Goal: Task Accomplishment & Management: Manage account settings

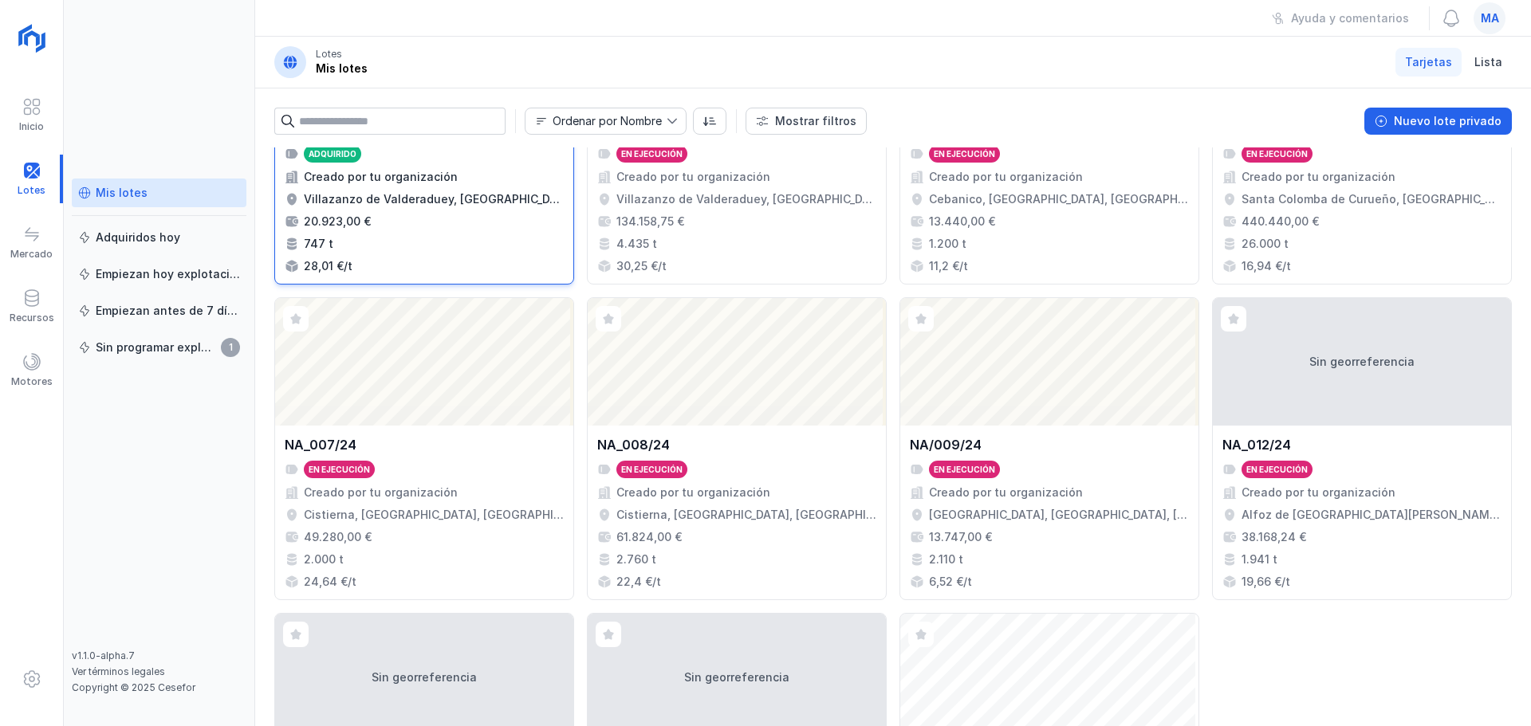
scroll to position [239, 0]
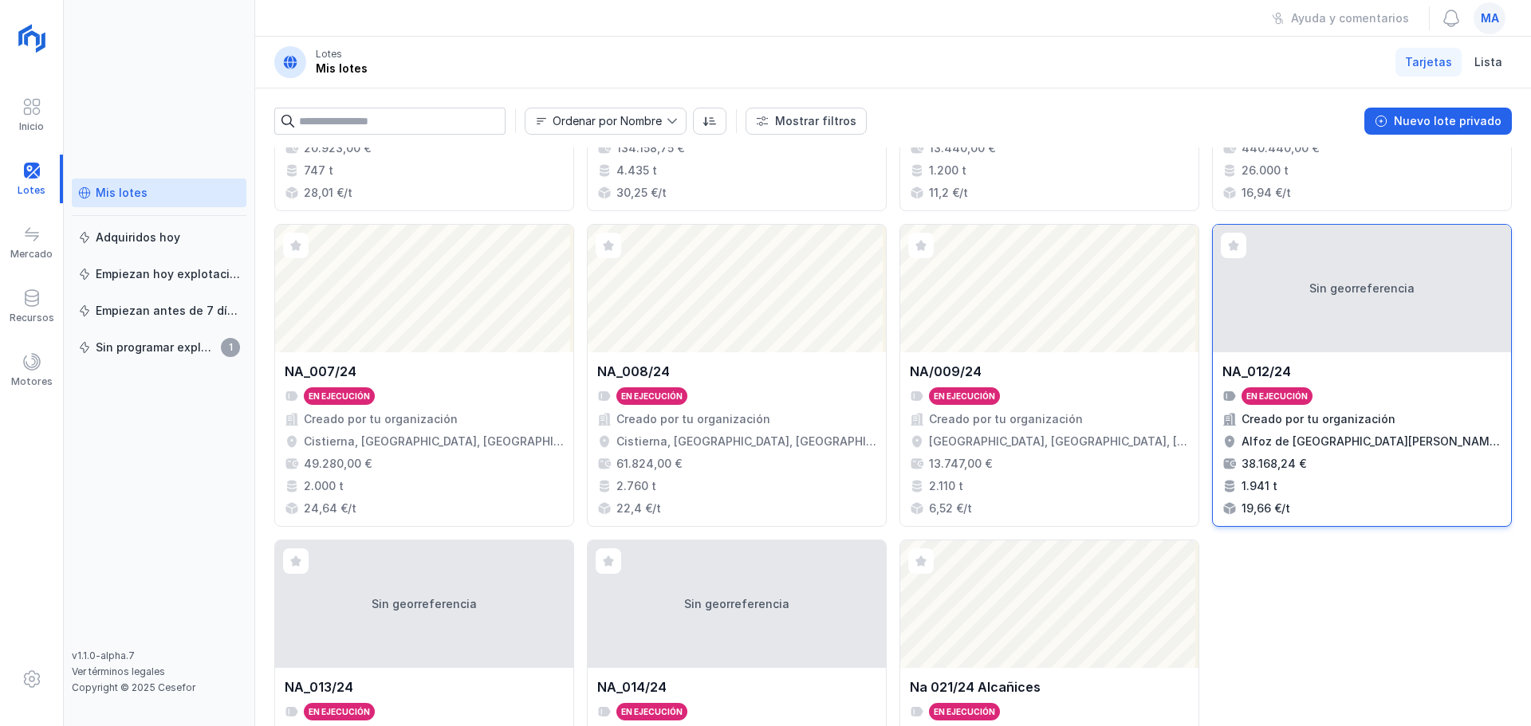
click at [1403, 355] on div "NA_012/24 En ejecución Creado por tu organización Alfoz de [GEOGRAPHIC_DATA][PE…" at bounding box center [1362, 439] width 298 height 174
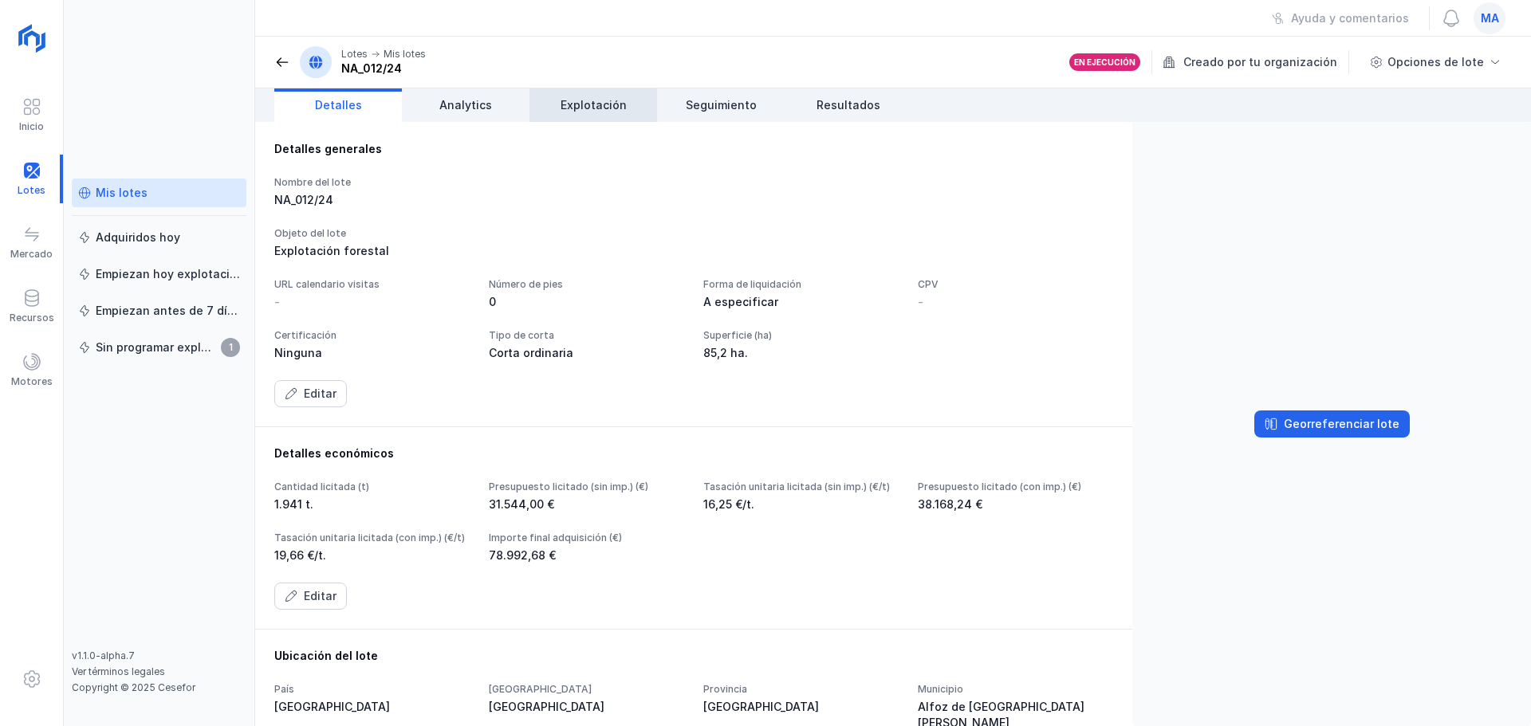
click at [605, 106] on span "Explotación" at bounding box center [593, 105] width 66 height 16
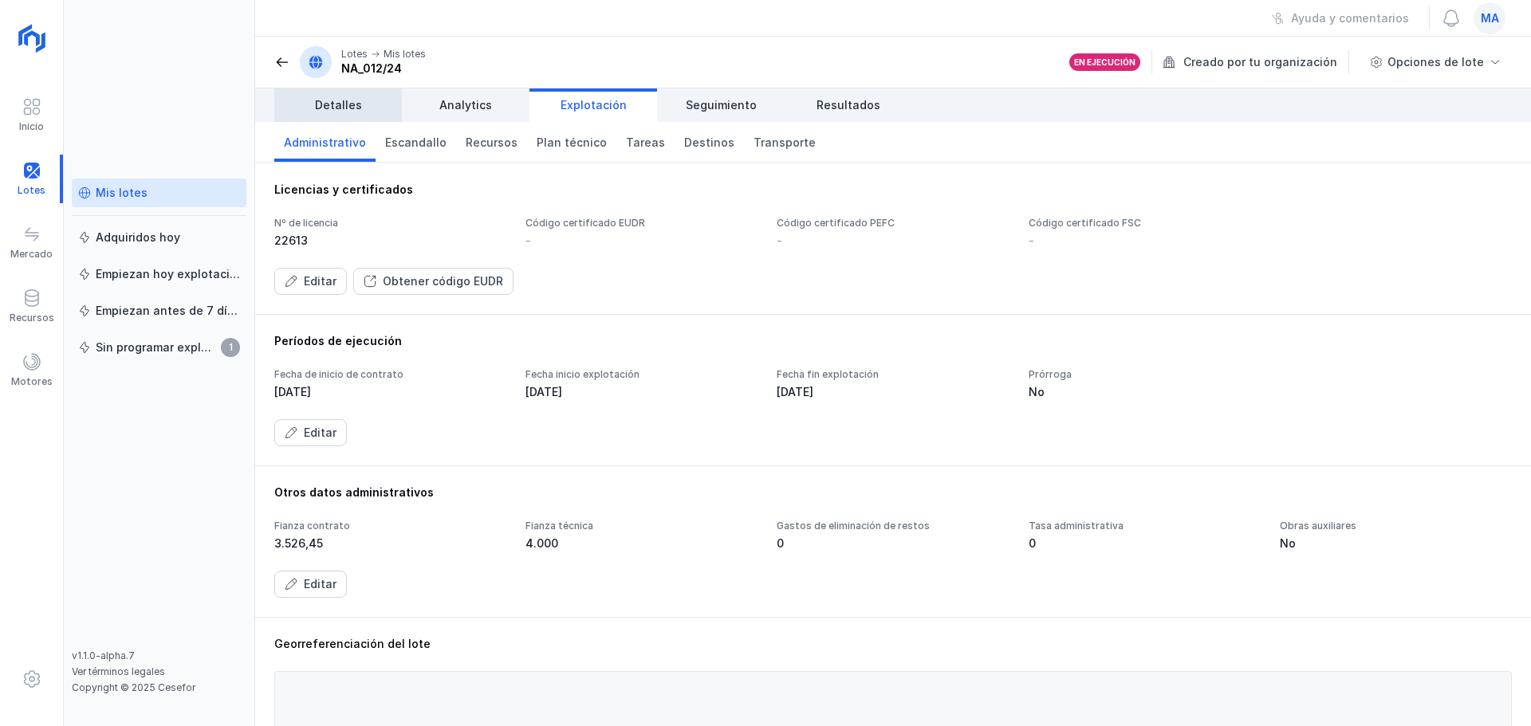
click at [326, 98] on span "Detalles" at bounding box center [338, 105] width 47 height 16
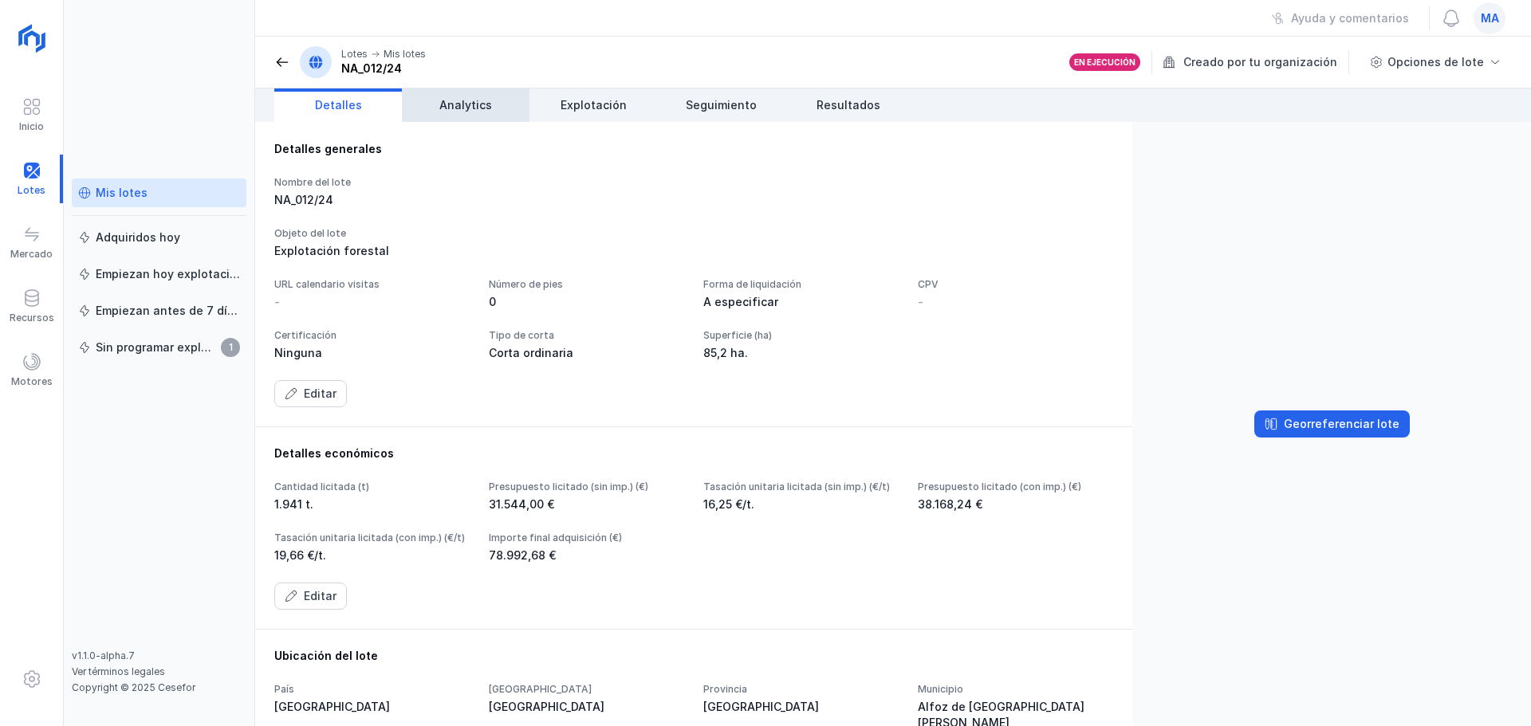
click at [486, 107] on span "Analytics" at bounding box center [465, 105] width 53 height 16
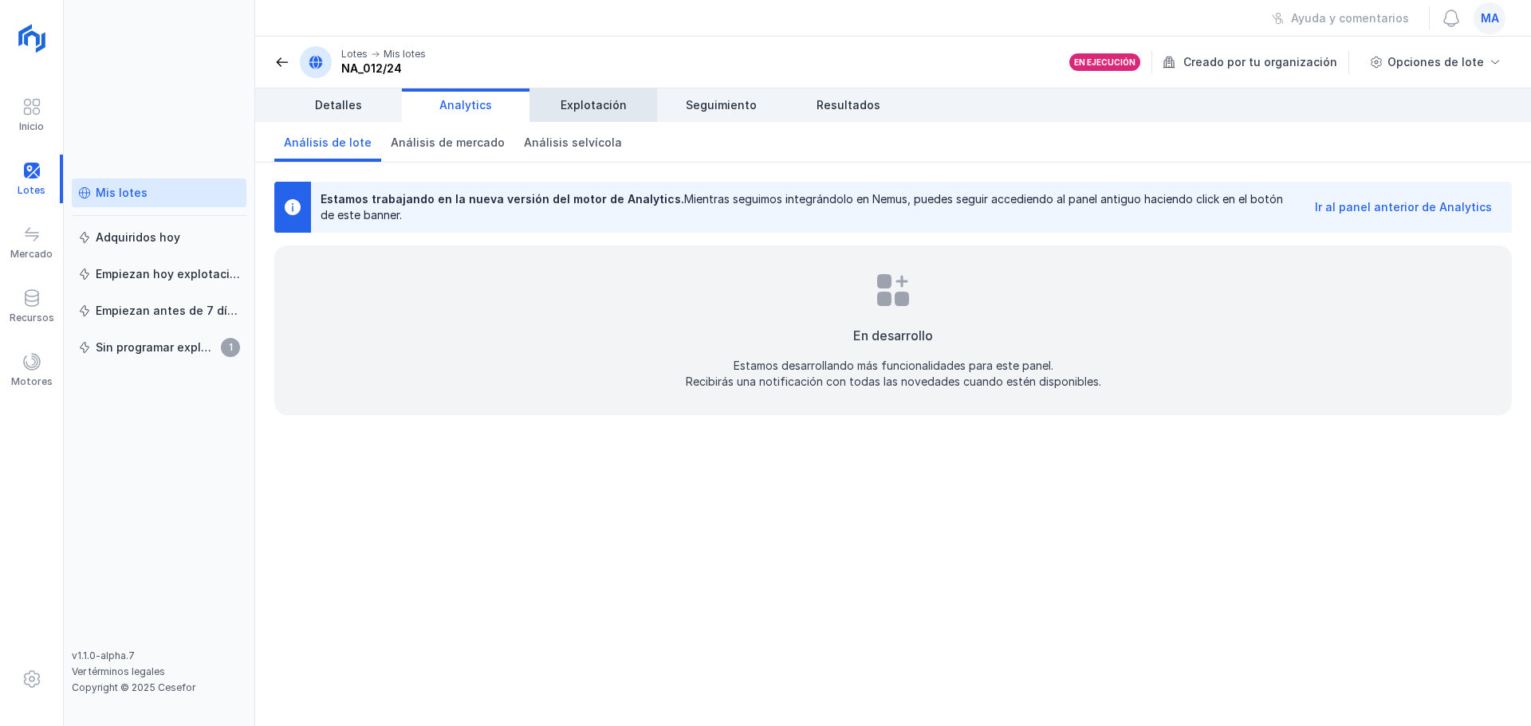
click at [595, 111] on span "Explotación" at bounding box center [593, 105] width 66 height 16
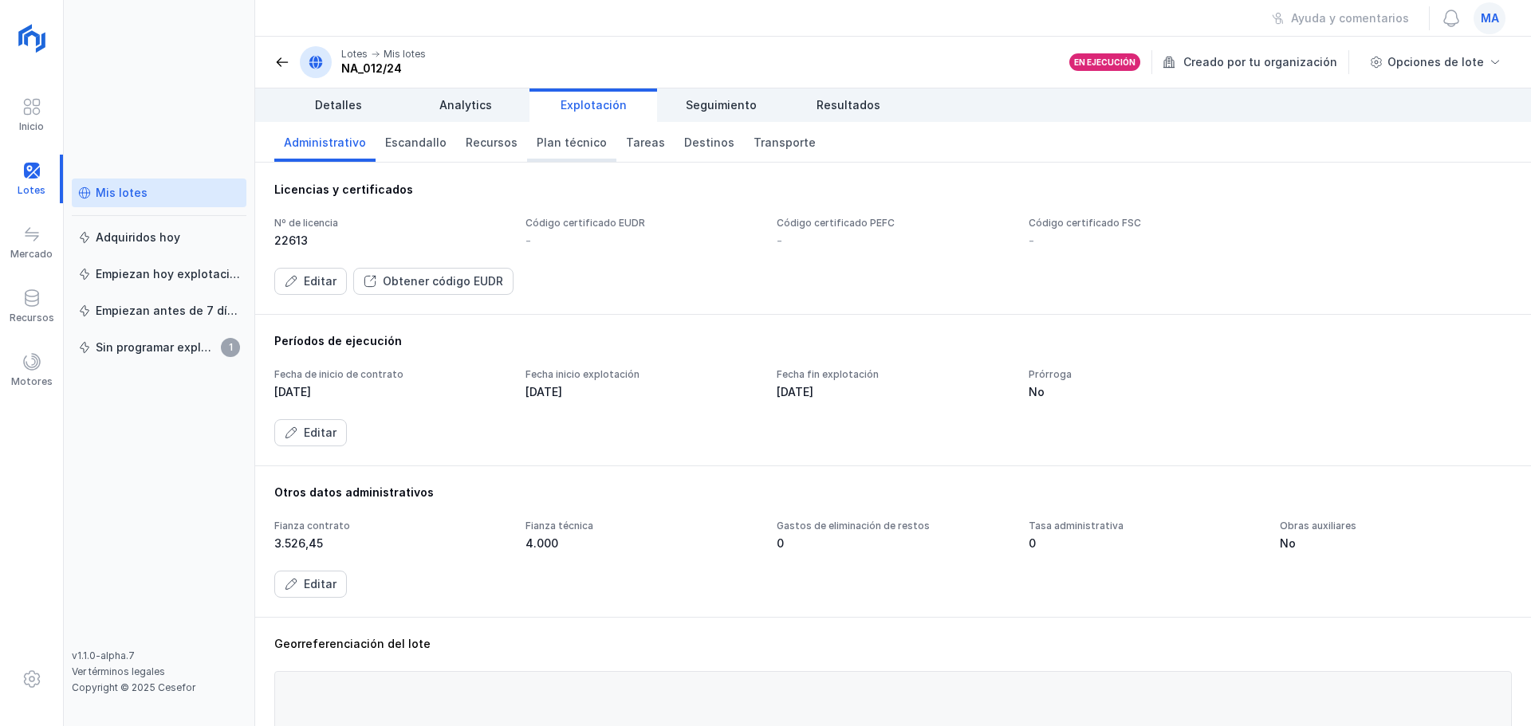
click at [581, 140] on span "Plan técnico" at bounding box center [572, 143] width 70 height 16
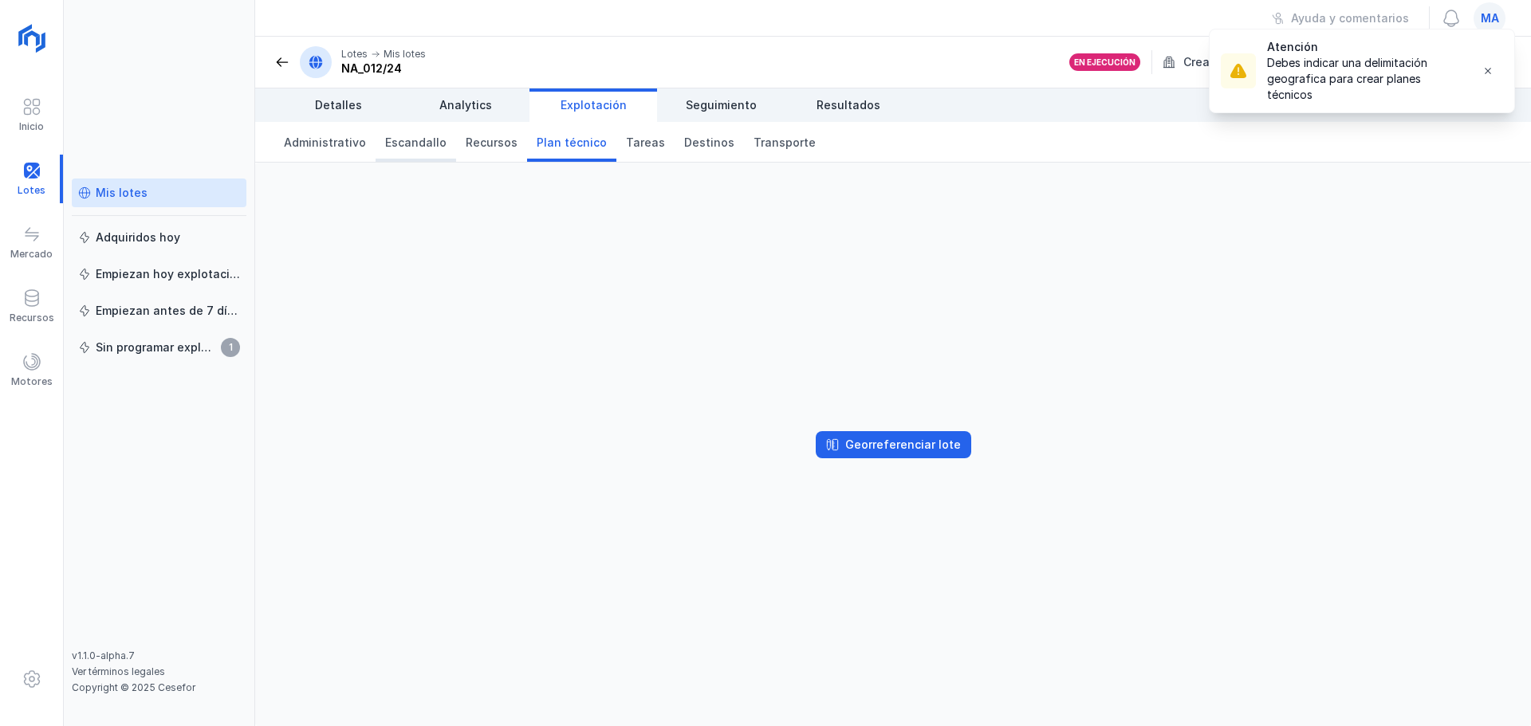
click at [407, 146] on span "Escandallo" at bounding box center [415, 143] width 61 height 16
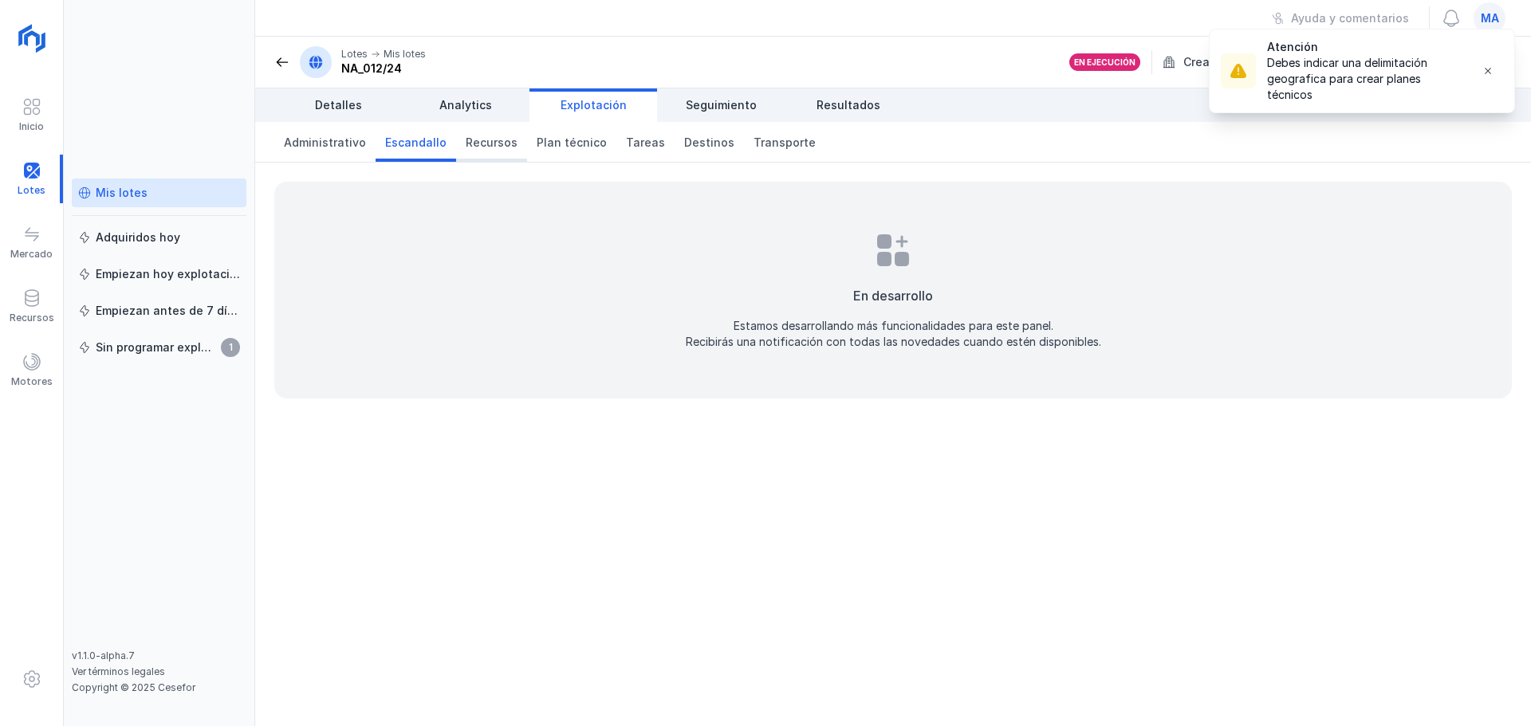
click at [470, 143] on span "Recursos" at bounding box center [492, 143] width 52 height 16
click at [541, 143] on span "Plan técnico" at bounding box center [572, 143] width 70 height 16
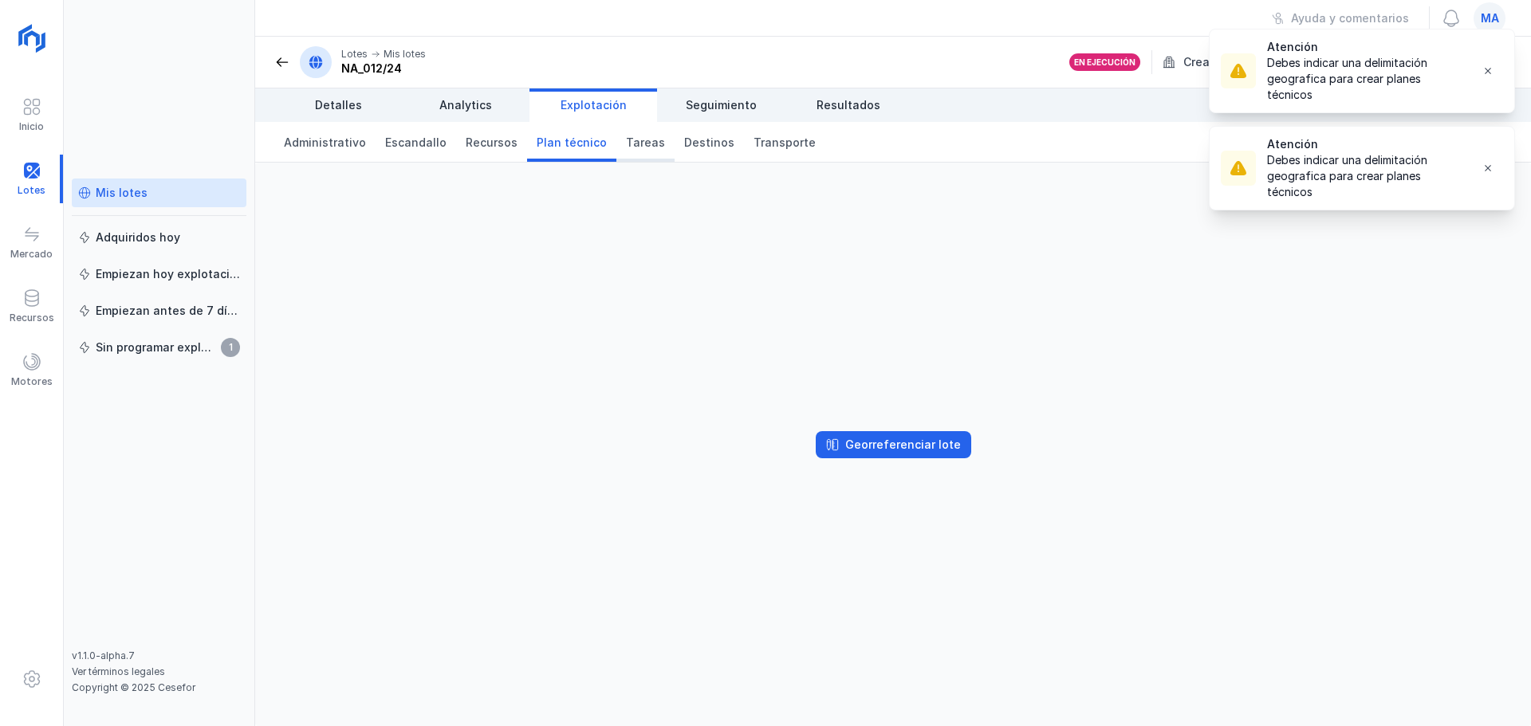
click at [626, 147] on span "Tareas" at bounding box center [645, 143] width 39 height 16
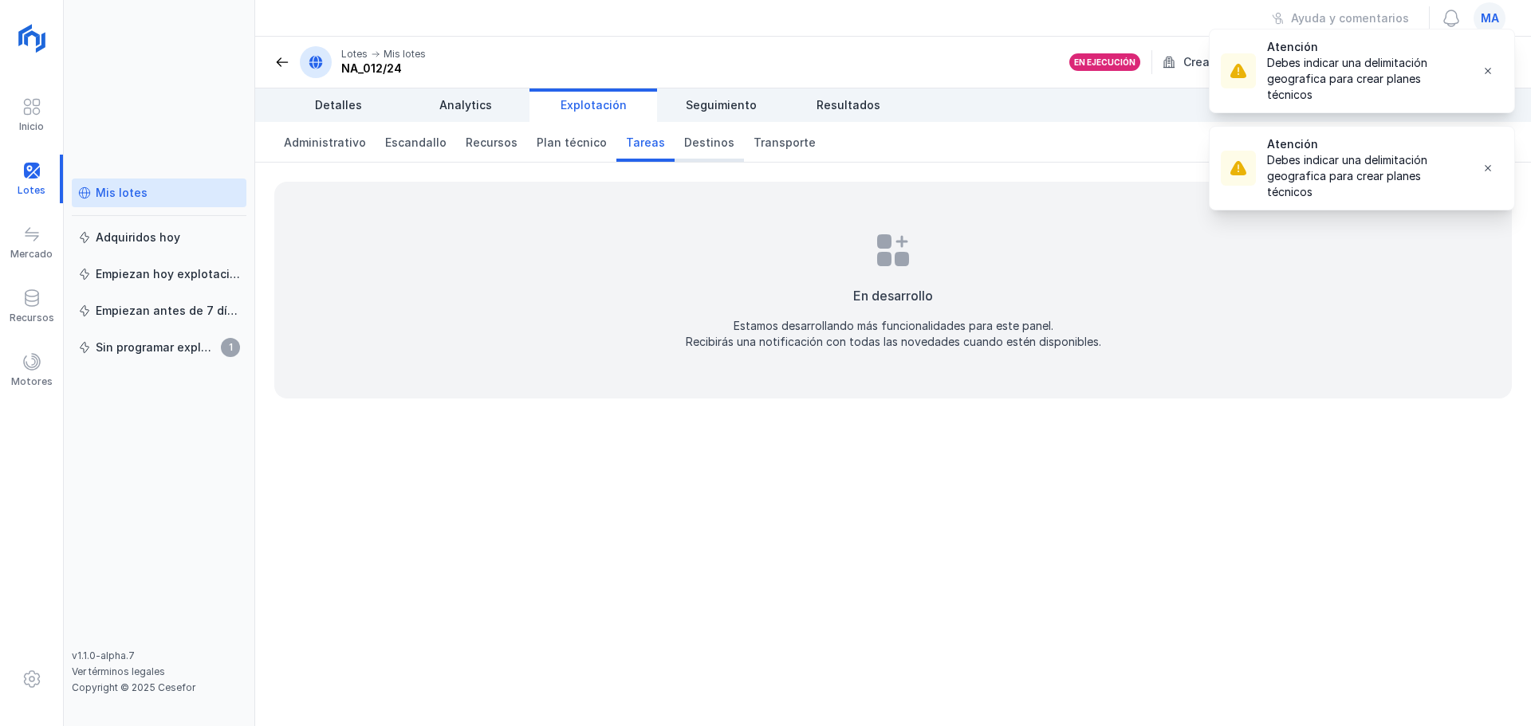
click at [684, 144] on span "Destinos" at bounding box center [709, 143] width 50 height 16
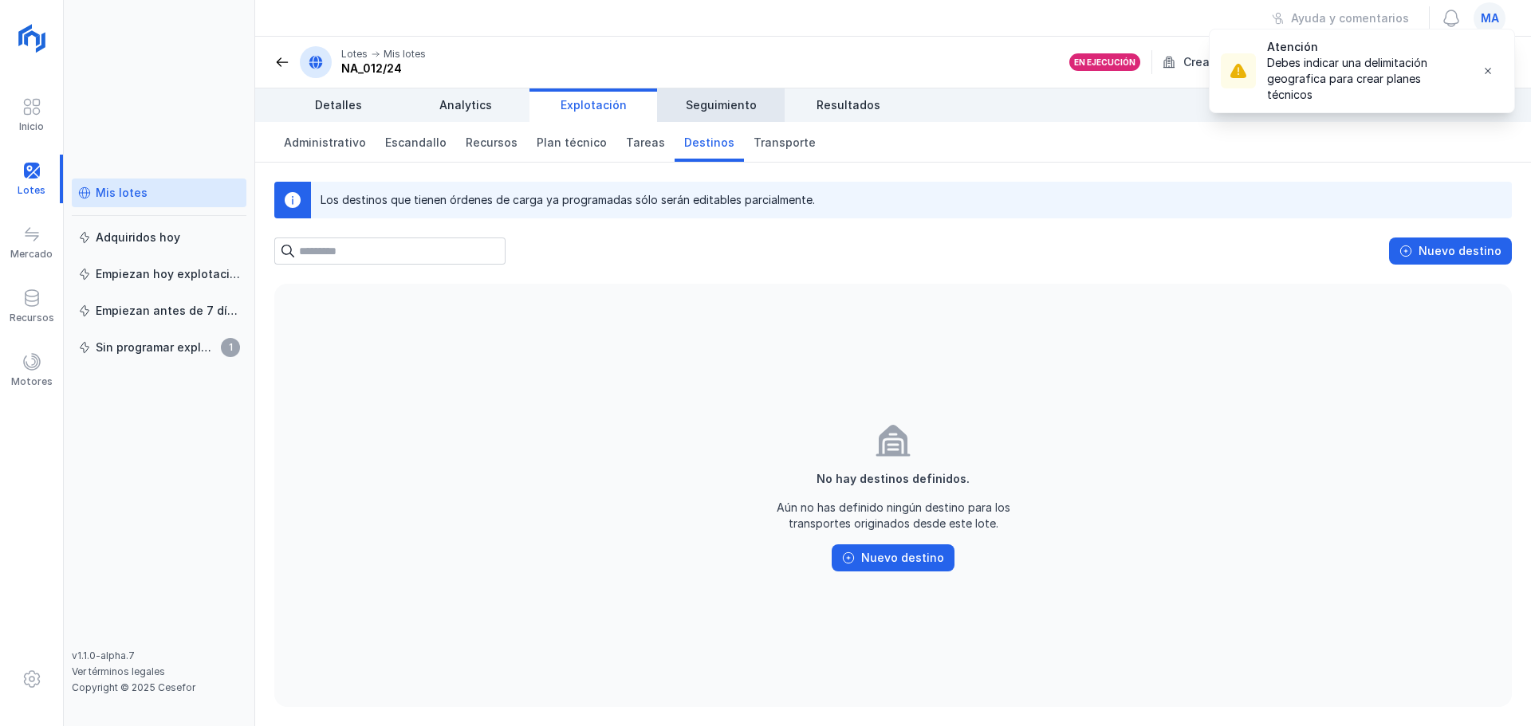
click at [729, 106] on span "Seguimiento" at bounding box center [721, 105] width 71 height 16
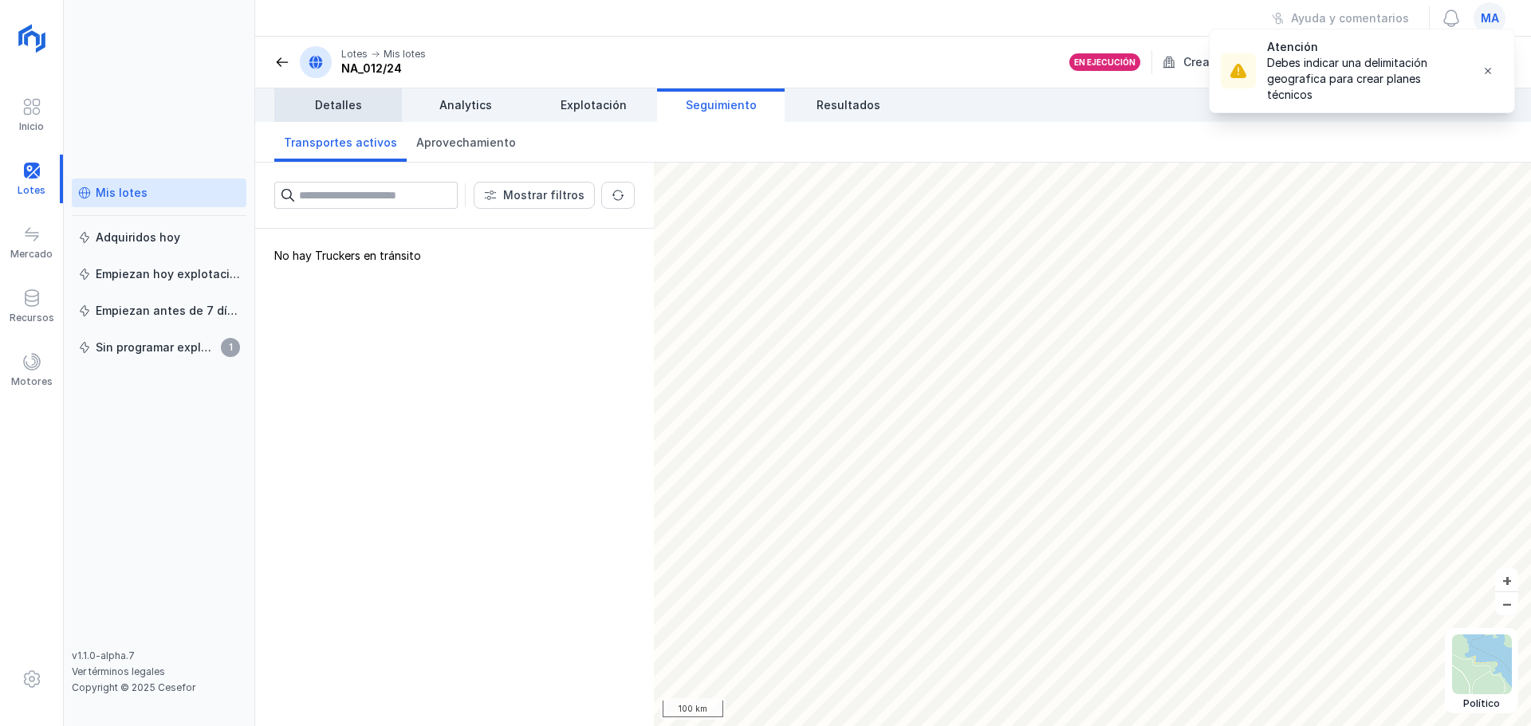
click at [355, 108] on span "Detalles" at bounding box center [338, 105] width 47 height 16
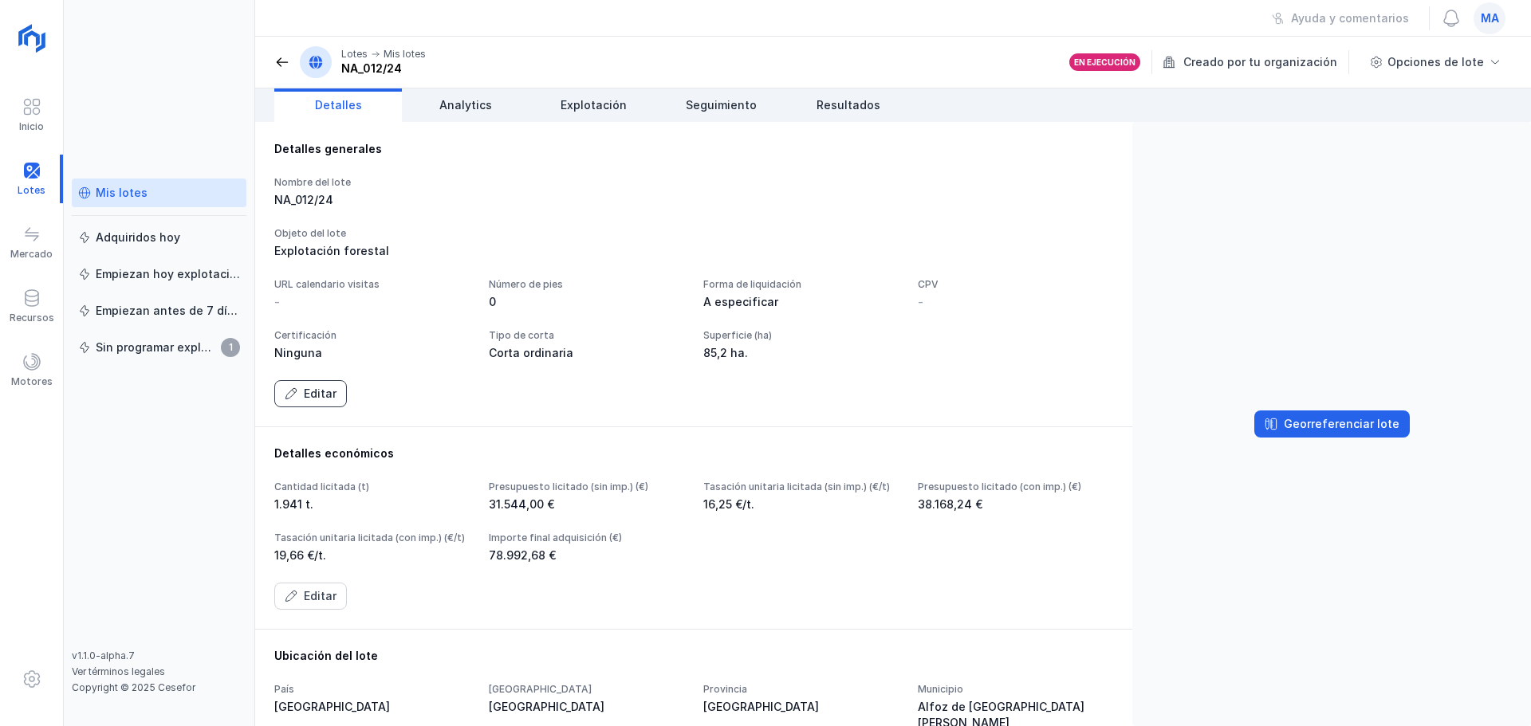
click at [301, 407] on button "Editar" at bounding box center [310, 393] width 73 height 27
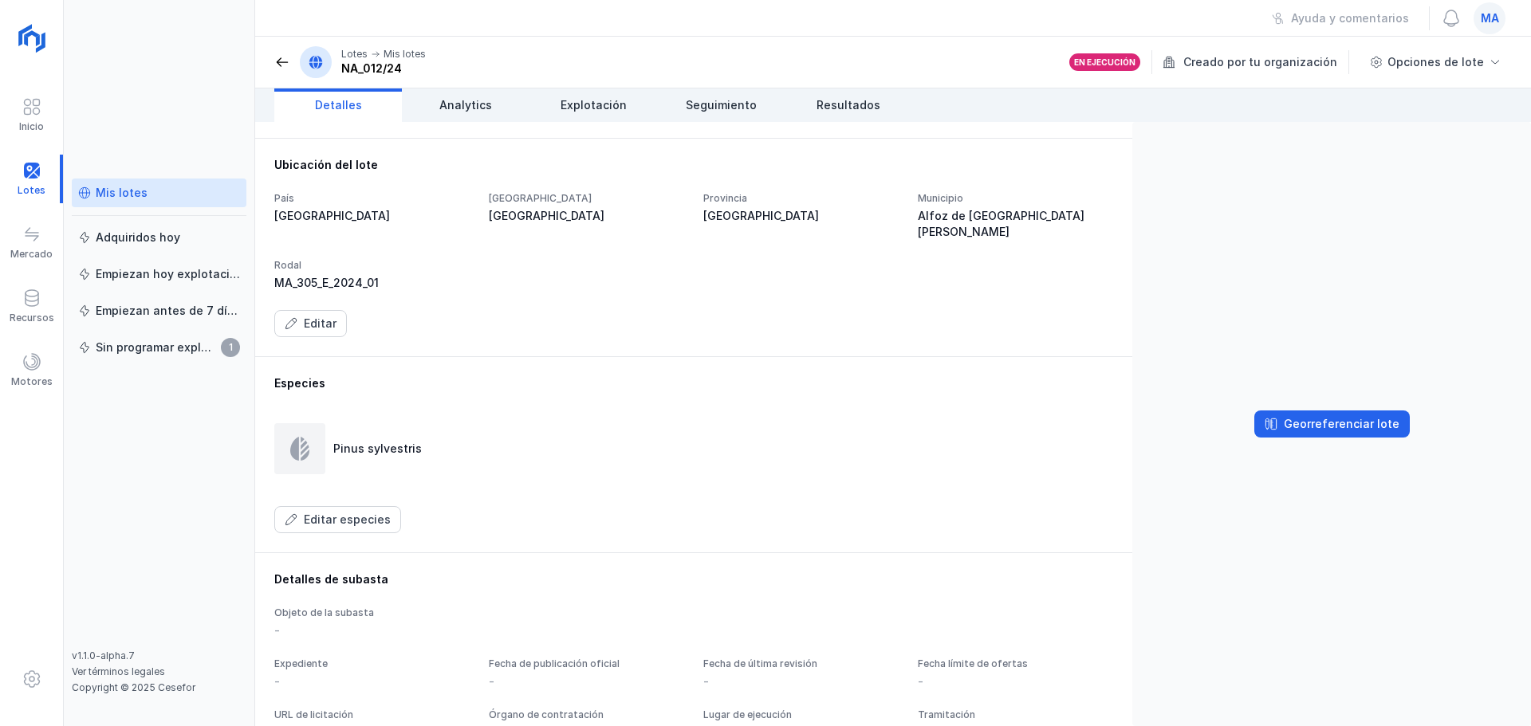
scroll to position [861, 0]
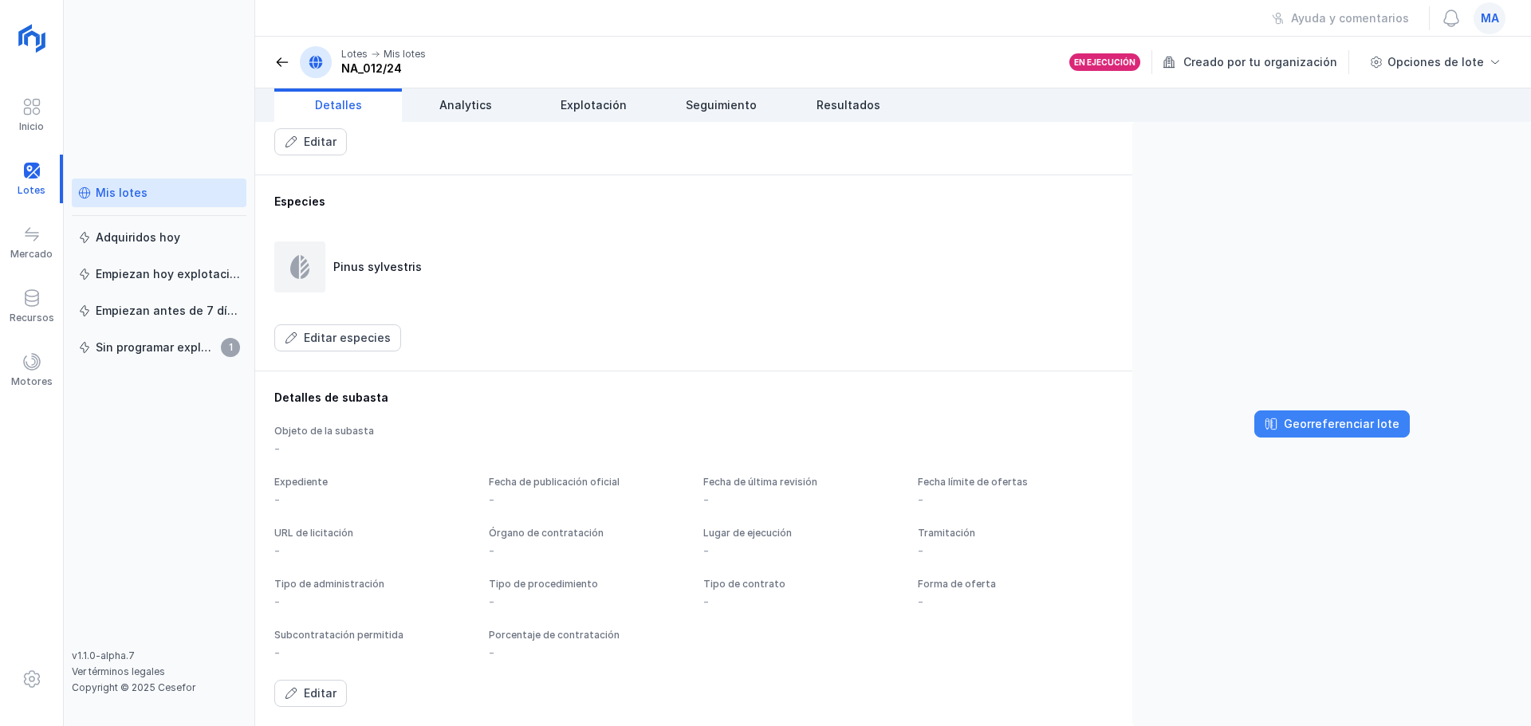
click at [1335, 420] on div "Georreferenciar lote" at bounding box center [1341, 424] width 116 height 16
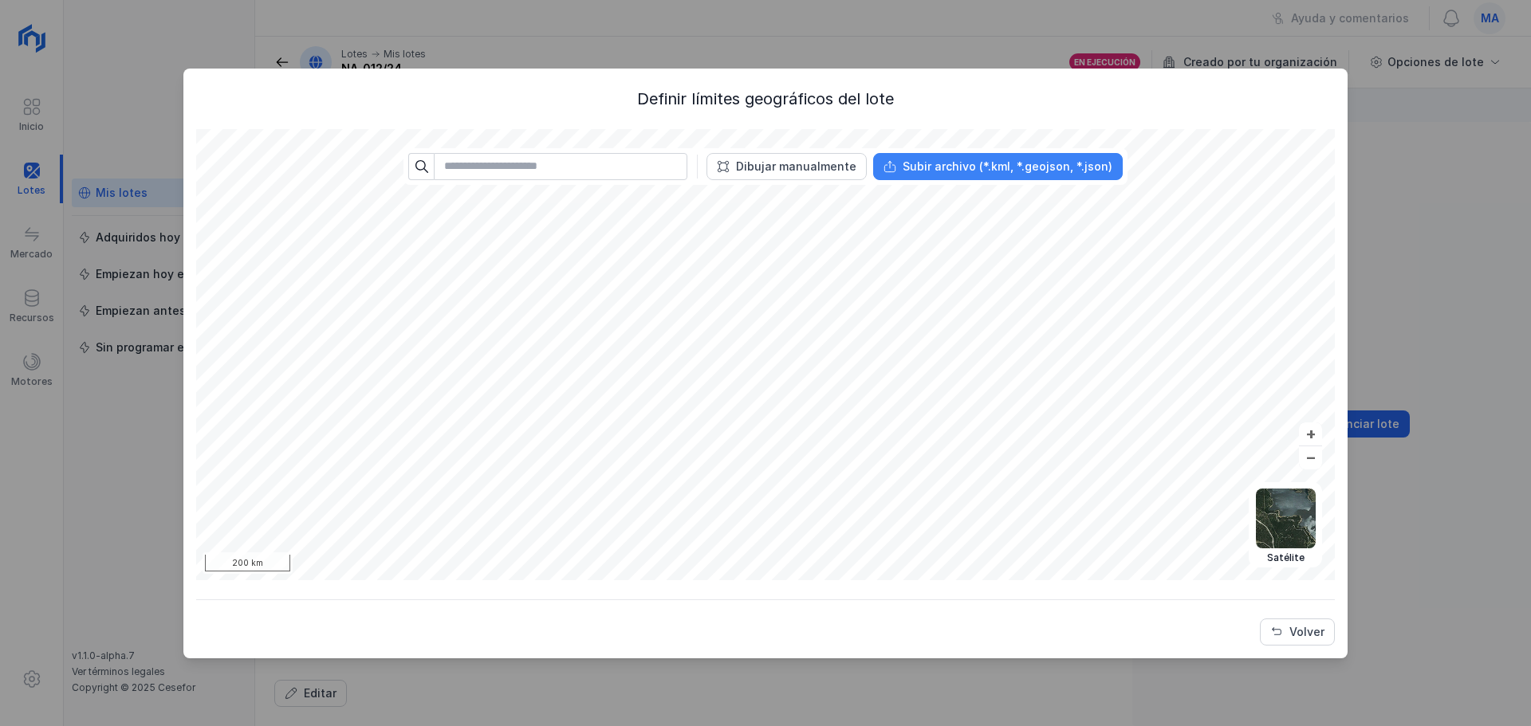
click at [1004, 174] on div "Subir archivo (*.kml, *.geojson, *.json)" at bounding box center [1007, 167] width 210 height 16
click at [1302, 637] on div "Volver" at bounding box center [1306, 632] width 35 height 16
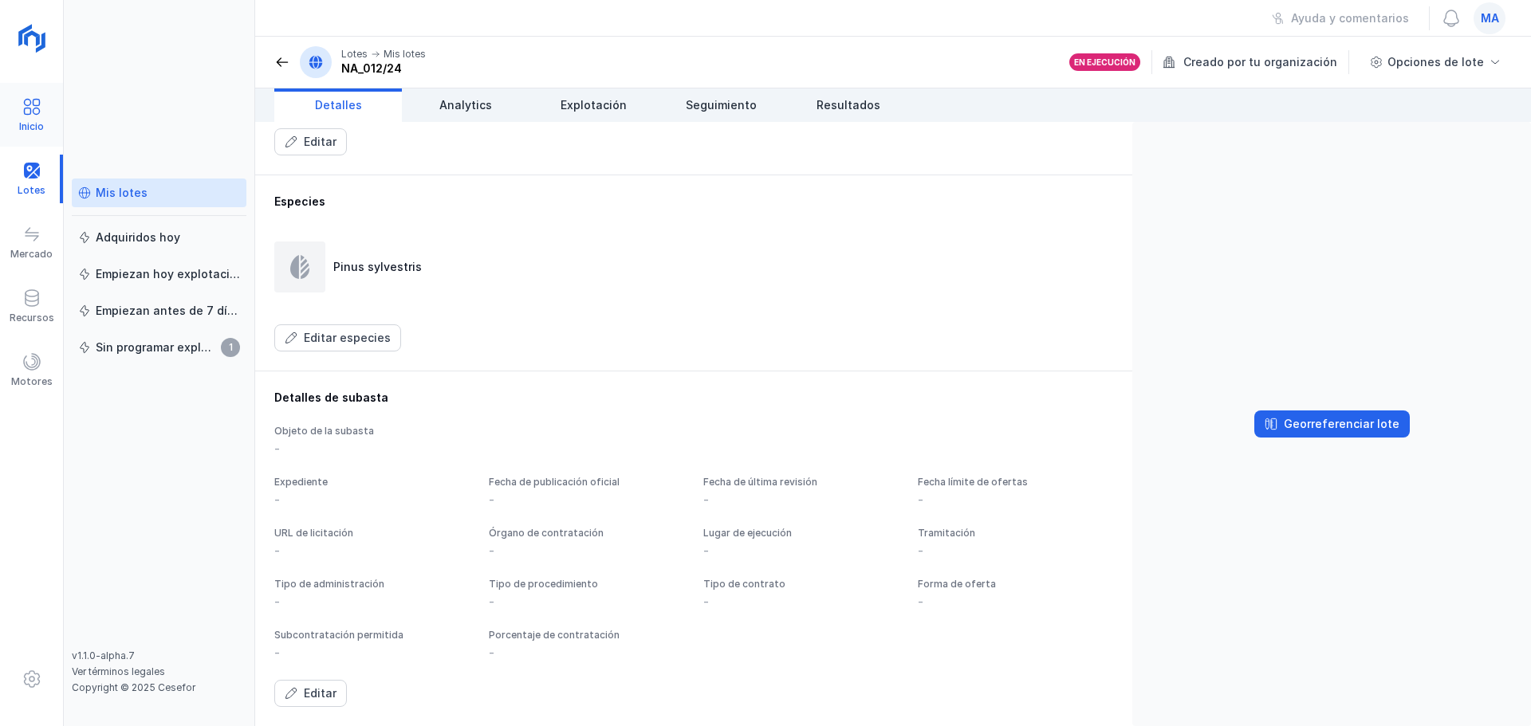
click at [26, 91] on div "Inicio" at bounding box center [31, 115] width 63 height 49
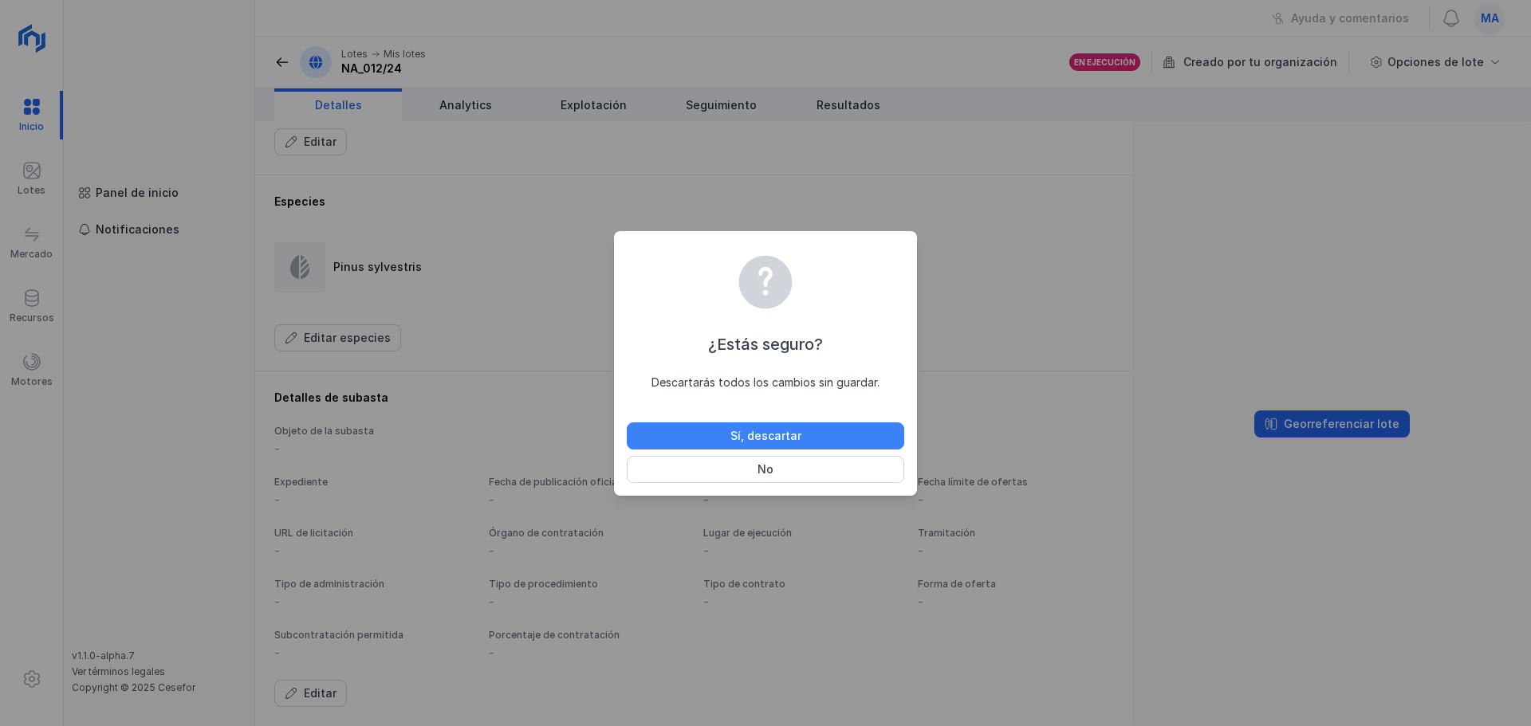
click at [746, 434] on div "Sí, descartar" at bounding box center [765, 436] width 71 height 16
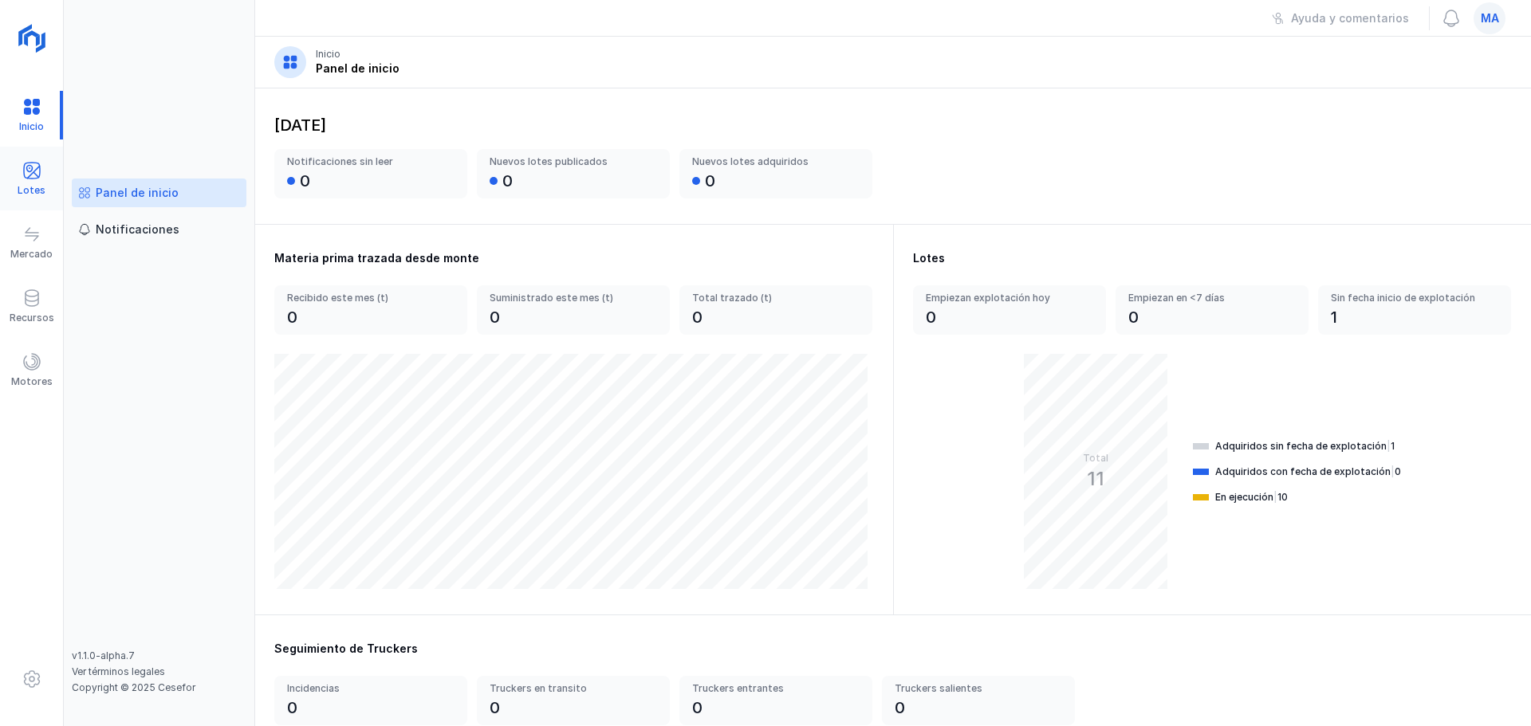
click at [22, 187] on div "Lotes" at bounding box center [32, 190] width 28 height 13
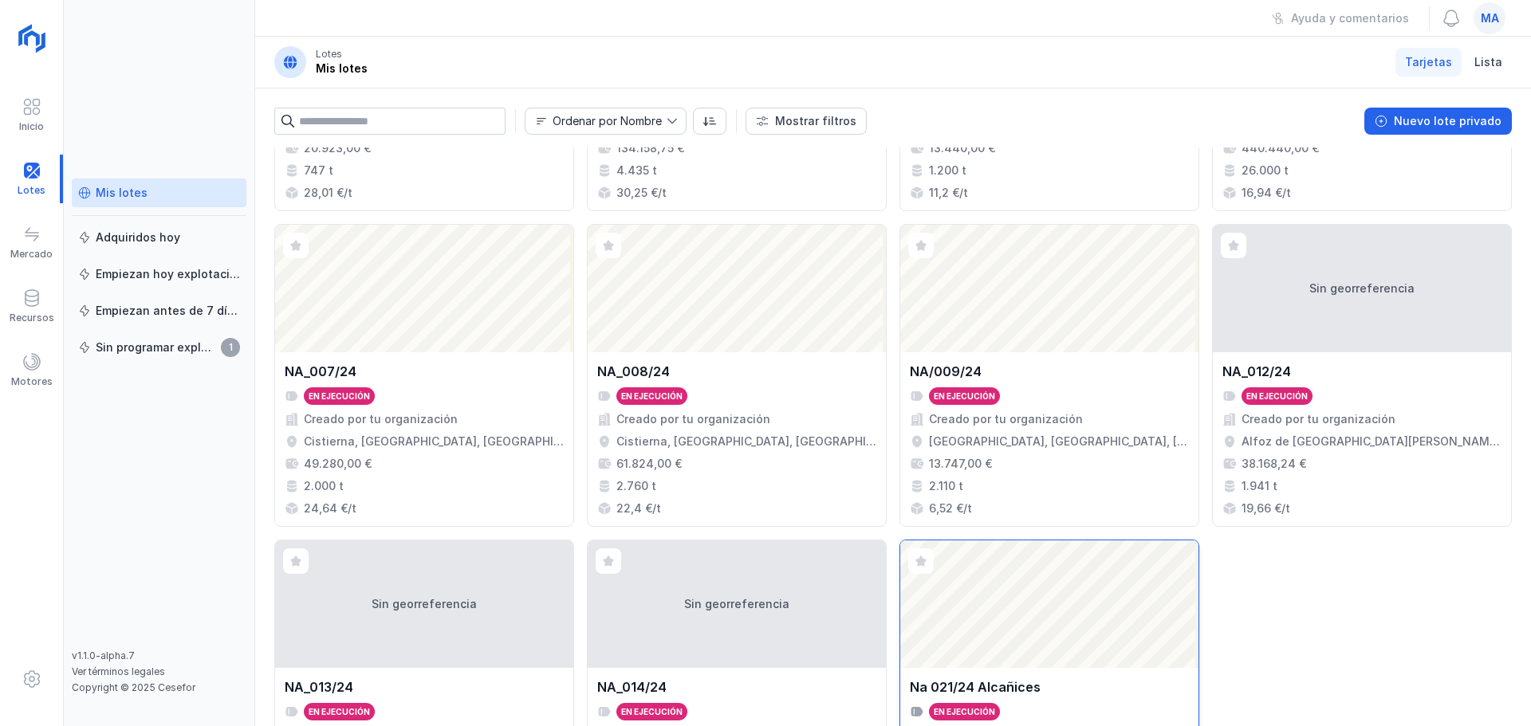
scroll to position [399, 0]
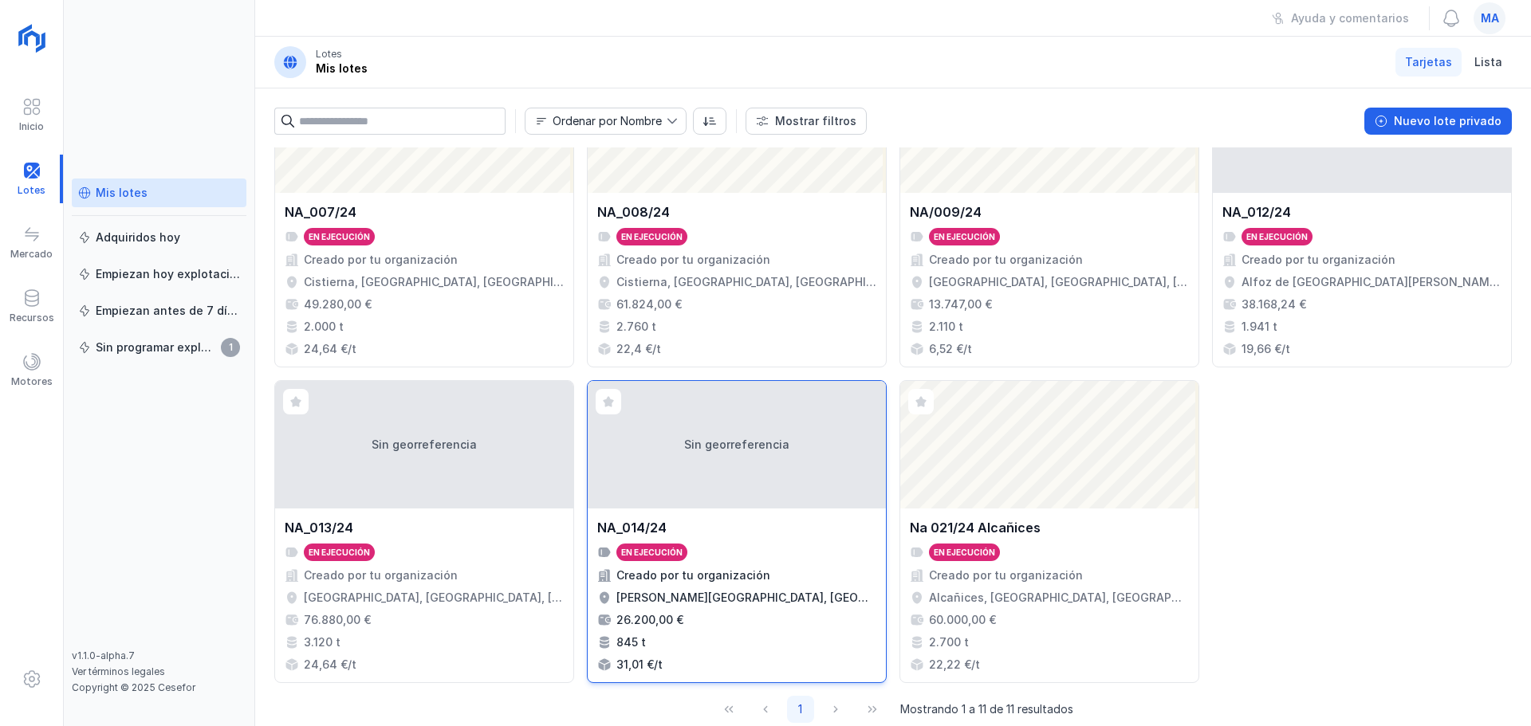
click at [766, 582] on div "Creado por tu organización" at bounding box center [736, 576] width 279 height 16
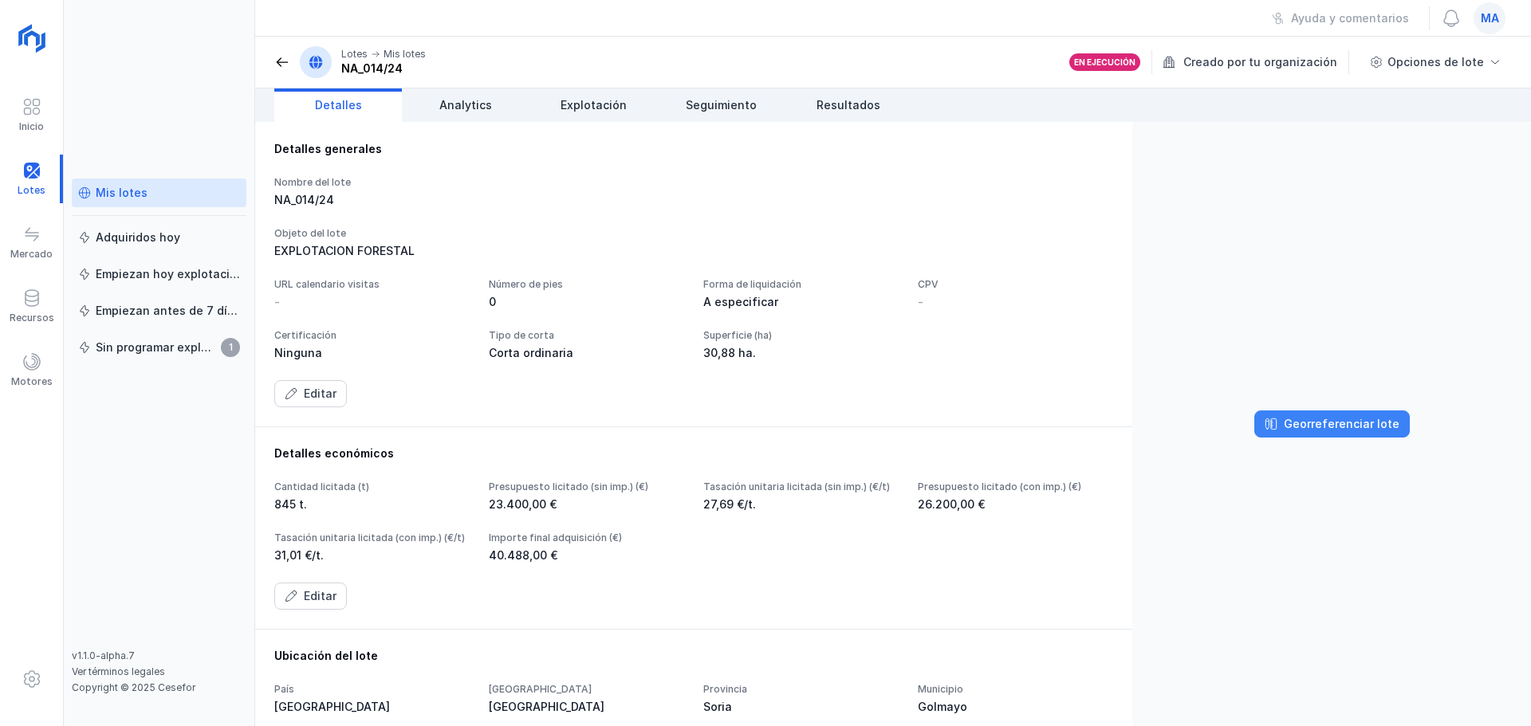
click at [1272, 421] on span "Georreferenciar lote" at bounding box center [1270, 424] width 13 height 13
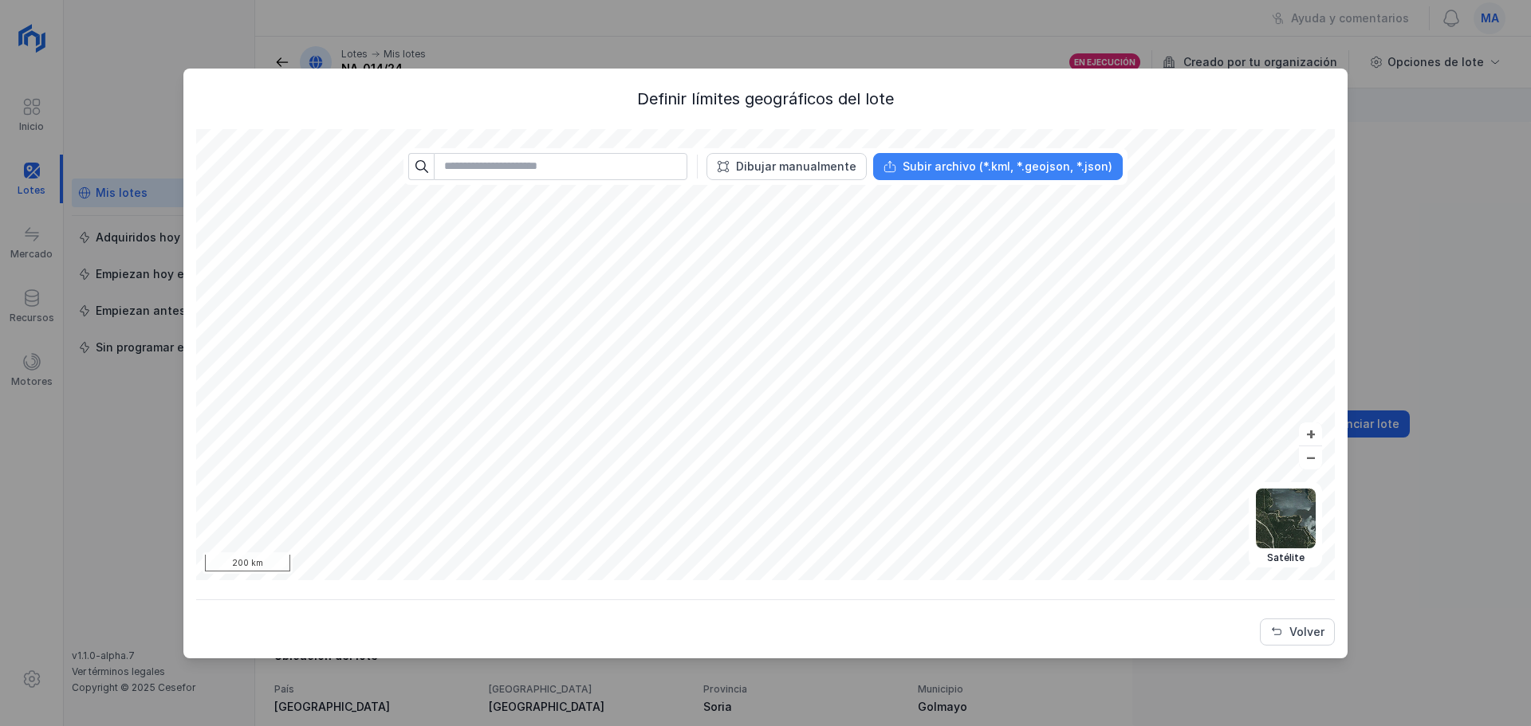
click at [1021, 163] on div "Subir archivo (*.kml, *.geojson, *.json)" at bounding box center [1007, 167] width 210 height 16
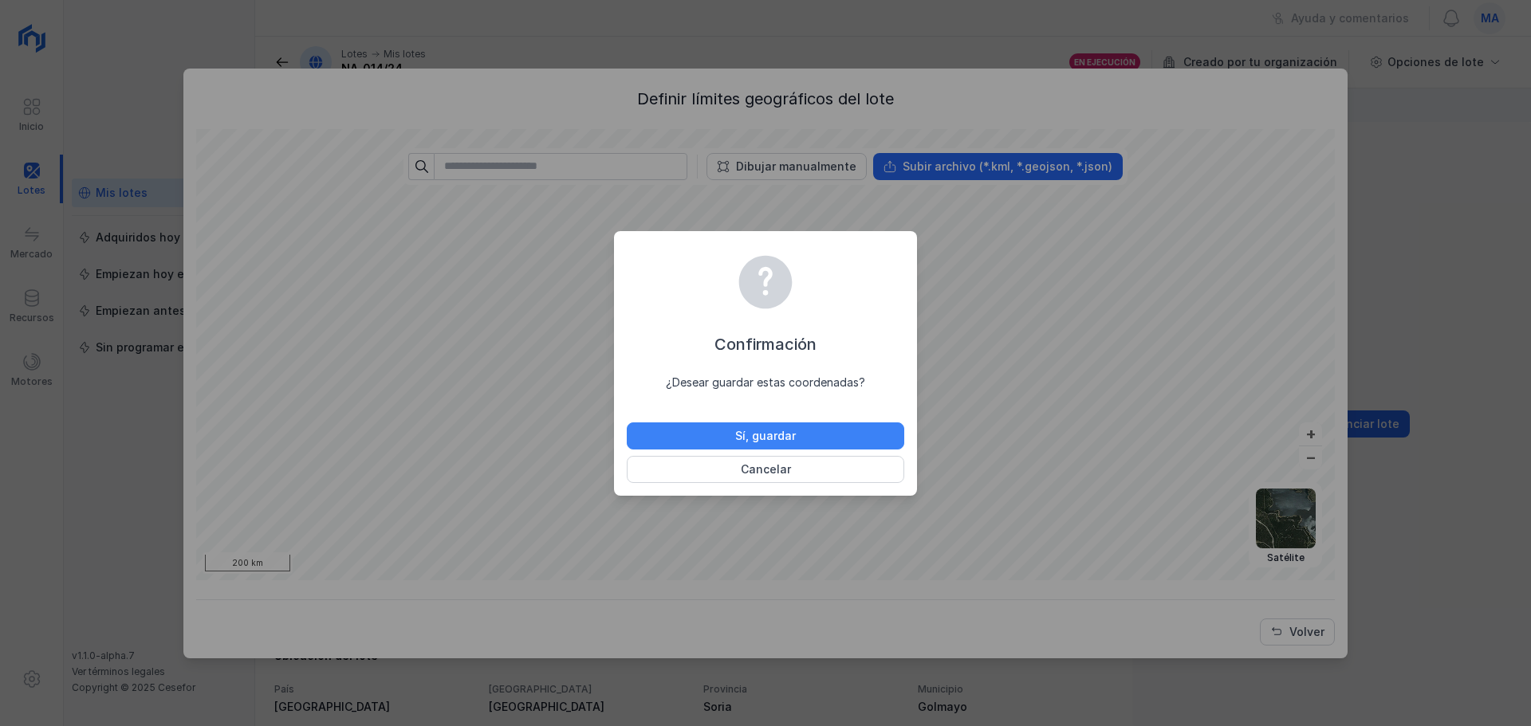
click at [763, 434] on div "Sí, guardar" at bounding box center [765, 436] width 61 height 16
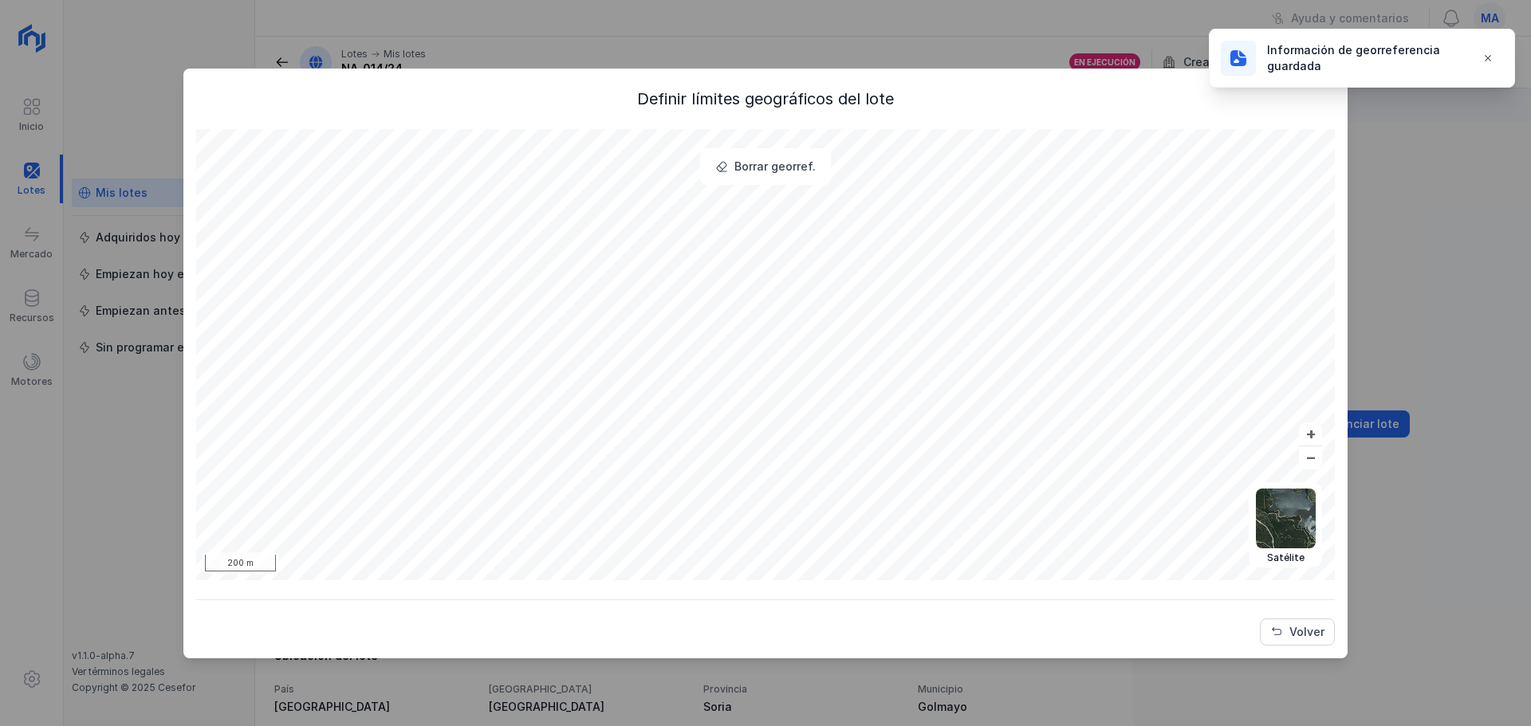
drag, startPoint x: 804, startPoint y: 89, endPoint x: 807, endPoint y: 118, distance: 28.8
click at [807, 118] on div "Definir límites geográficos del lote Borrar georref. Político Topográfico Satél…" at bounding box center [765, 367] width 1138 height 558
click at [1311, 624] on div "Volver" at bounding box center [1306, 632] width 35 height 16
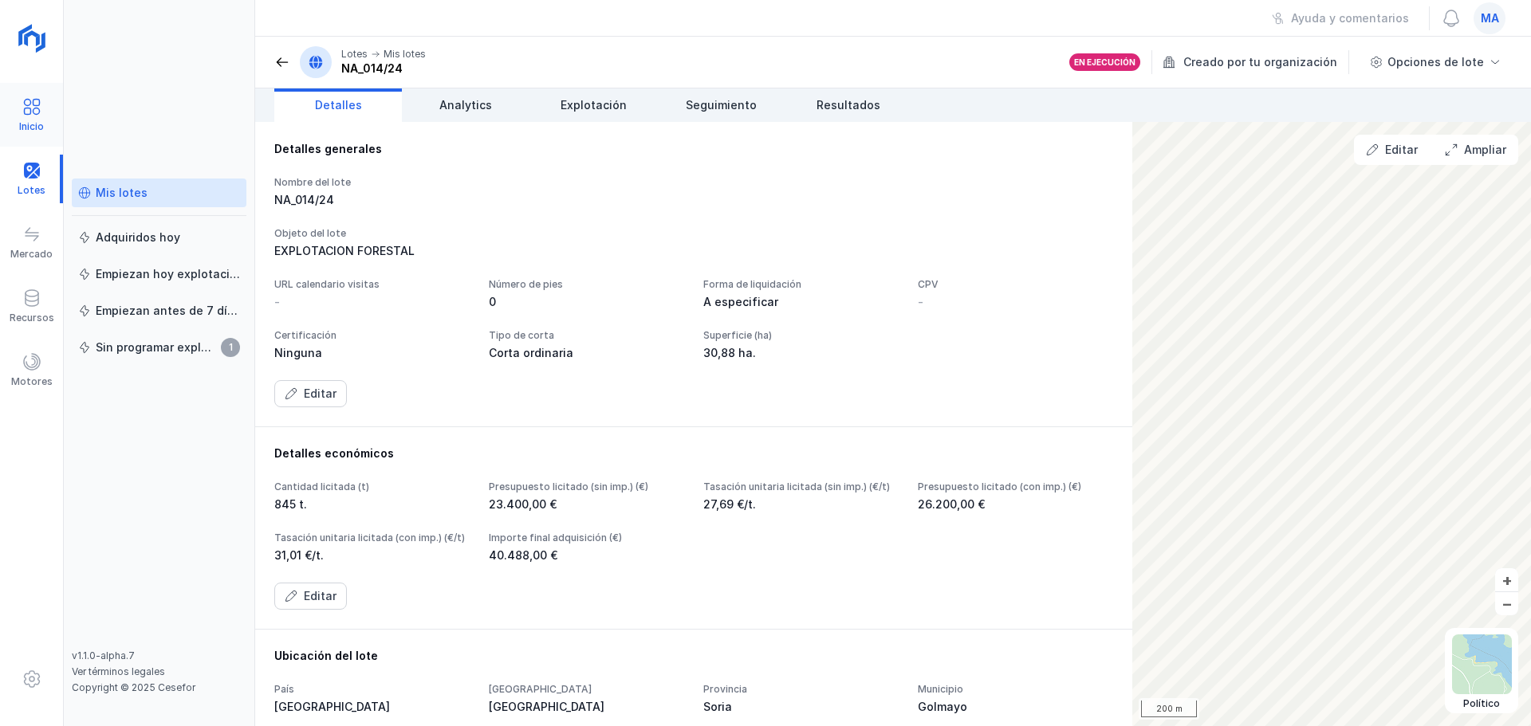
click at [23, 110] on span at bounding box center [31, 106] width 19 height 19
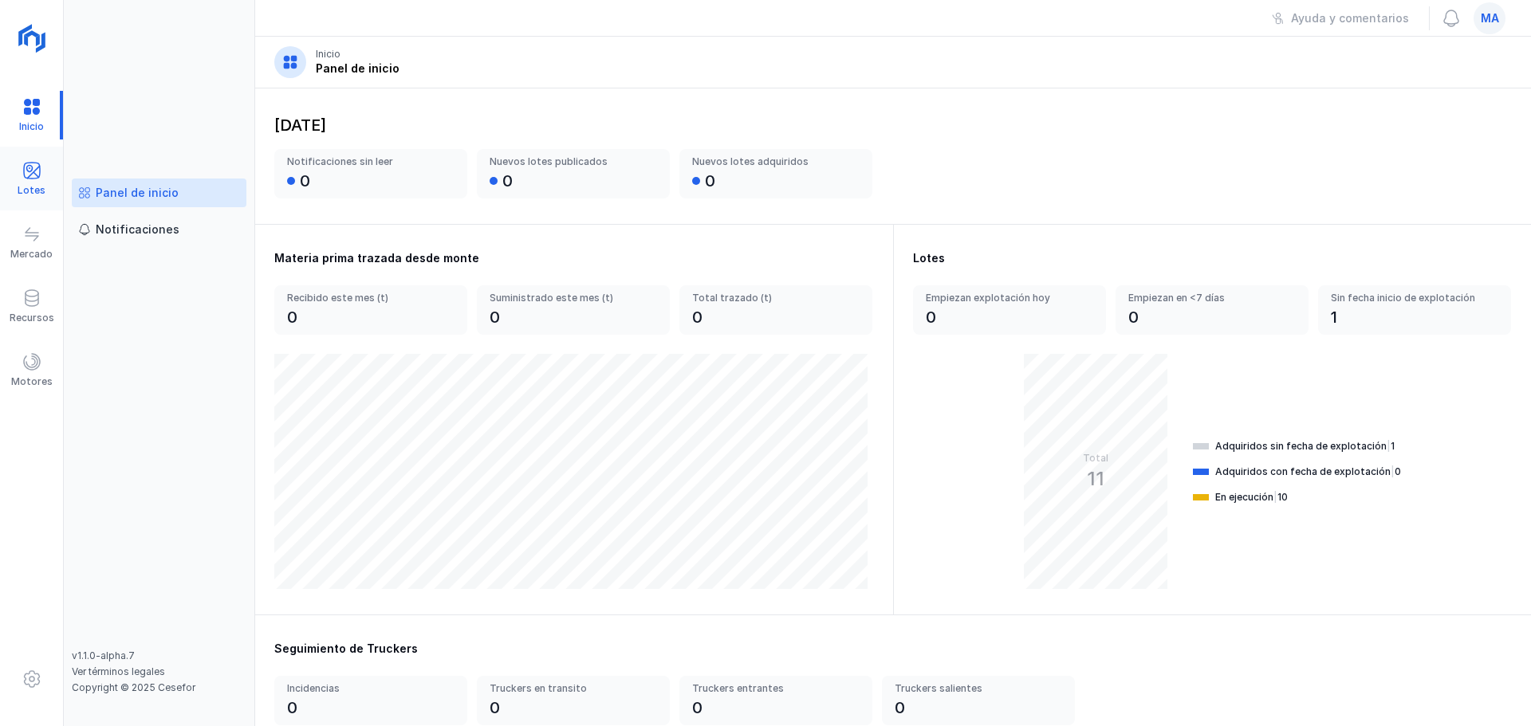
click at [39, 188] on div "Lotes" at bounding box center [32, 190] width 28 height 13
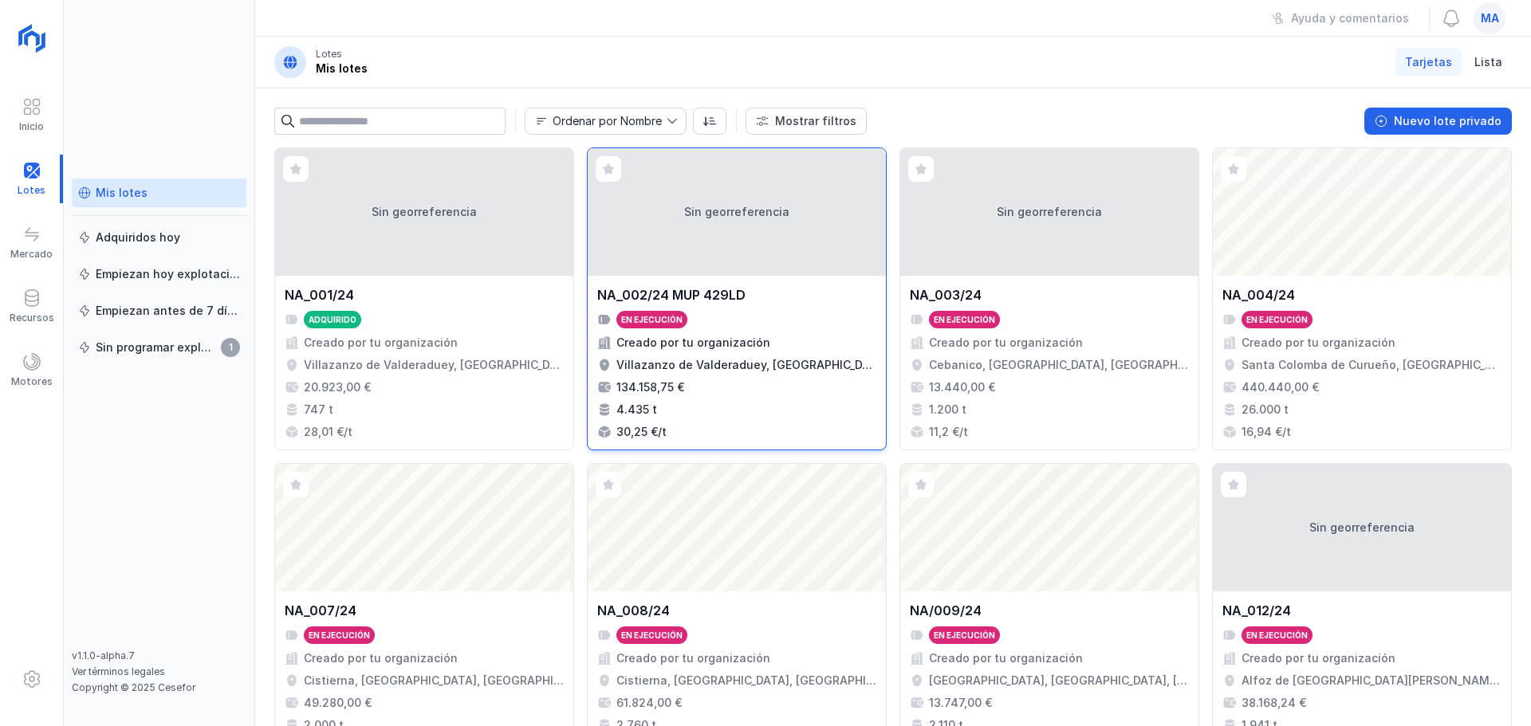
click at [766, 356] on div "NA_002/24 MUP 429LD En ejecución Creado por tu organización Villazanzo de Valde…" at bounding box center [736, 362] width 279 height 155
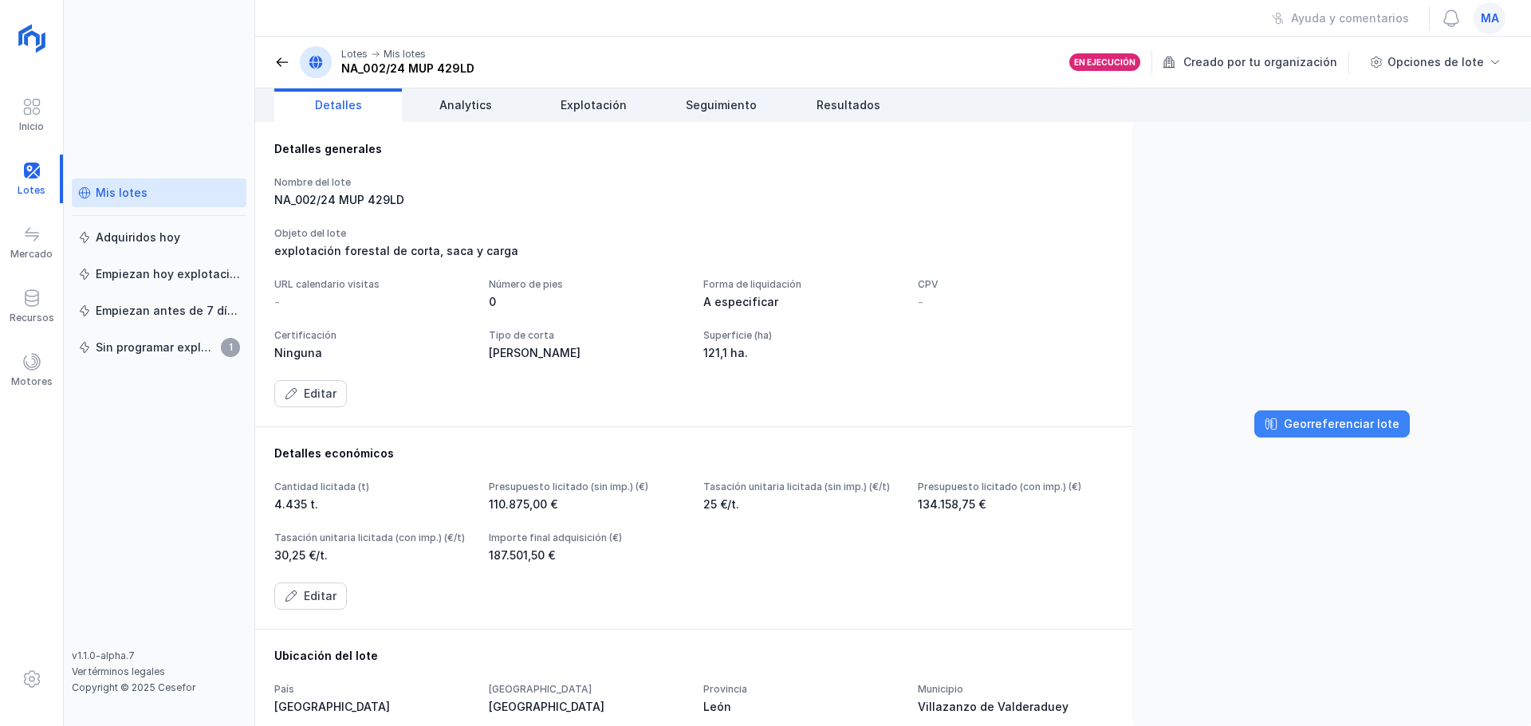
click at [1308, 429] on div "Georreferenciar lote" at bounding box center [1341, 424] width 116 height 16
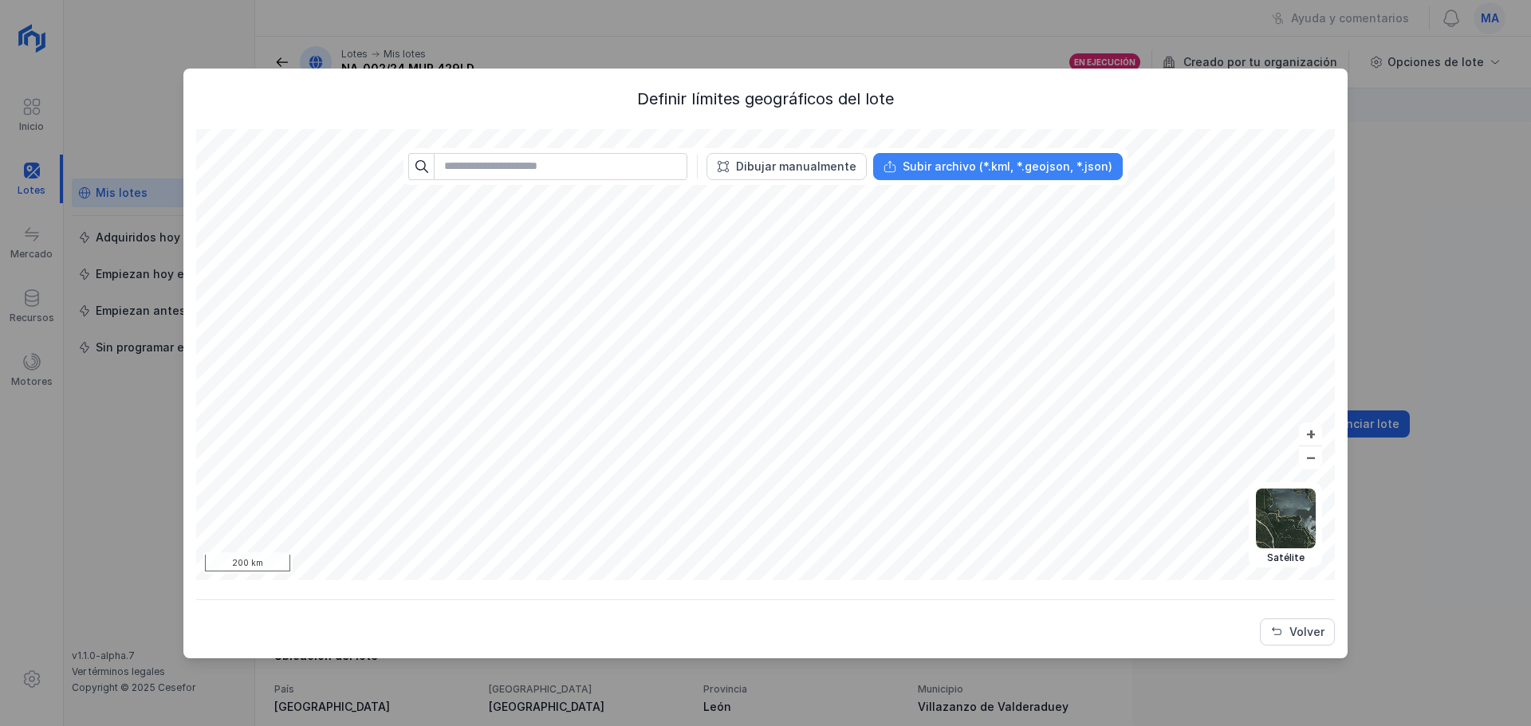
click at [982, 160] on div "Subir archivo (*.kml, *.geojson, *.json)" at bounding box center [1007, 167] width 210 height 16
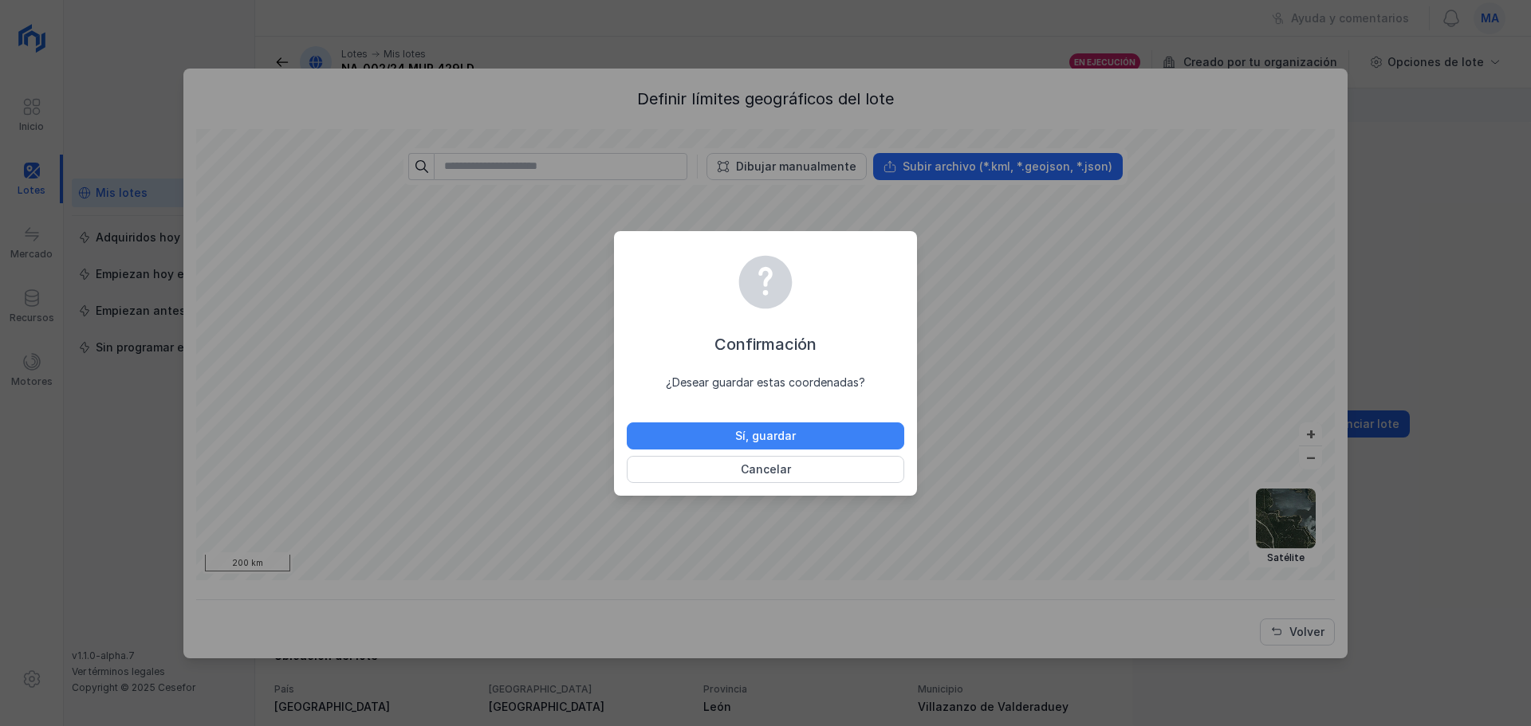
click at [851, 427] on button "Sí, guardar" at bounding box center [765, 436] width 277 height 27
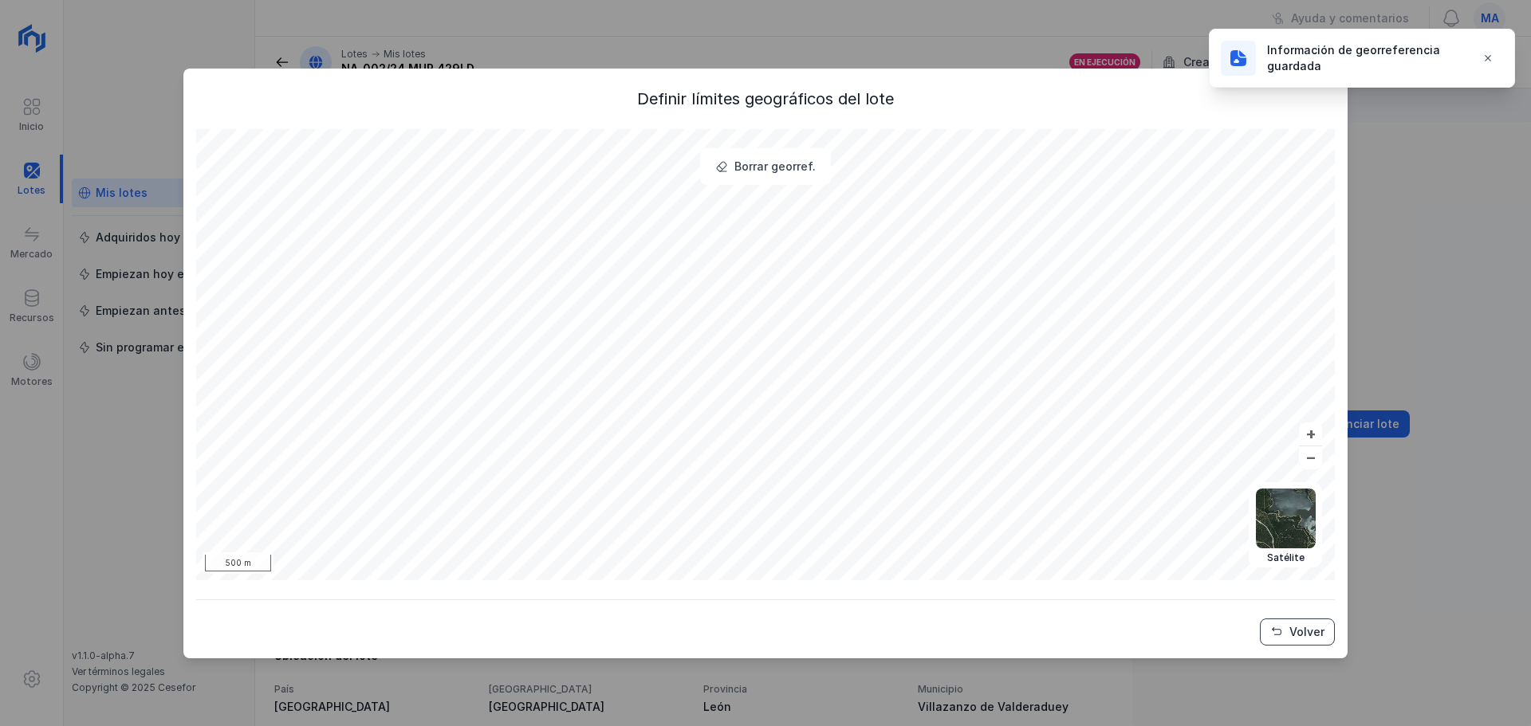
click at [1302, 635] on div "Volver" at bounding box center [1306, 632] width 35 height 16
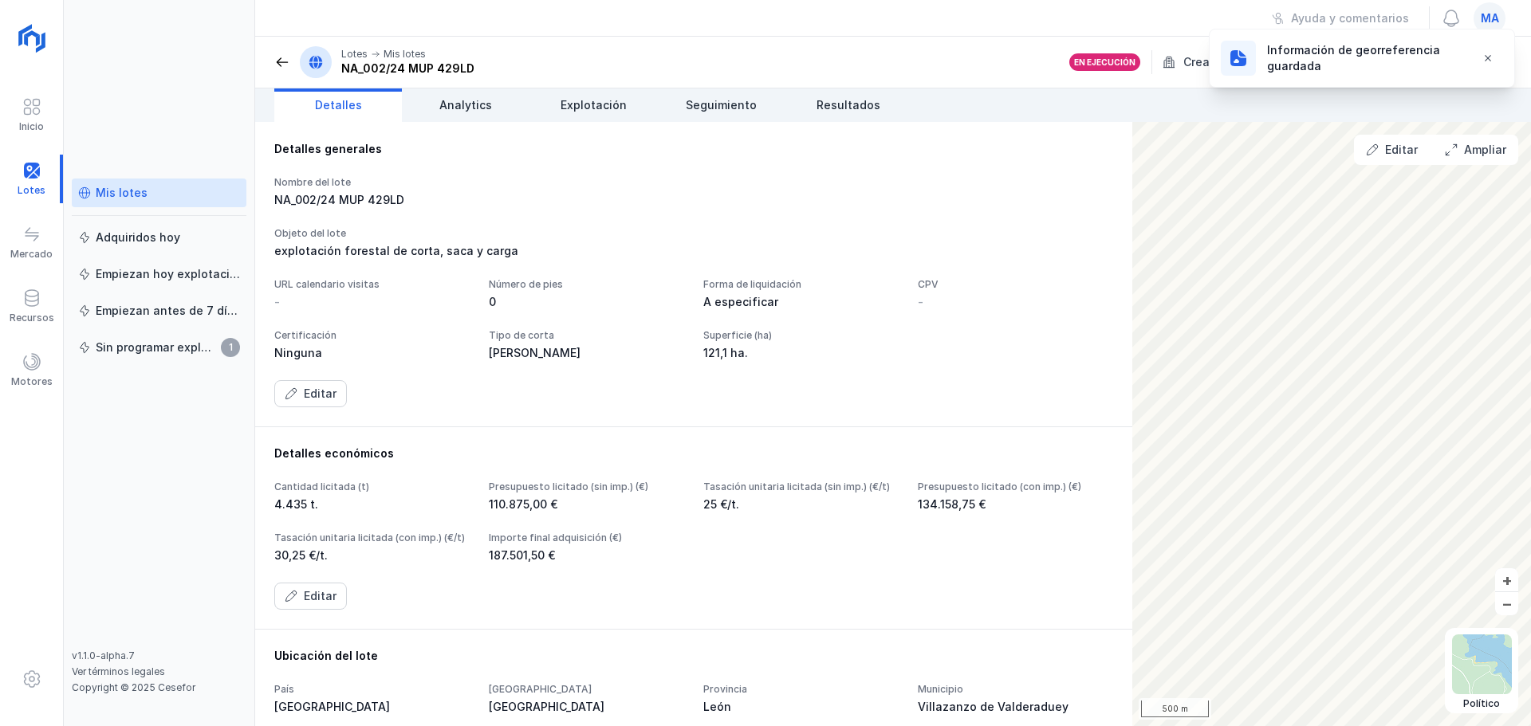
click at [276, 68] on span at bounding box center [282, 62] width 16 height 16
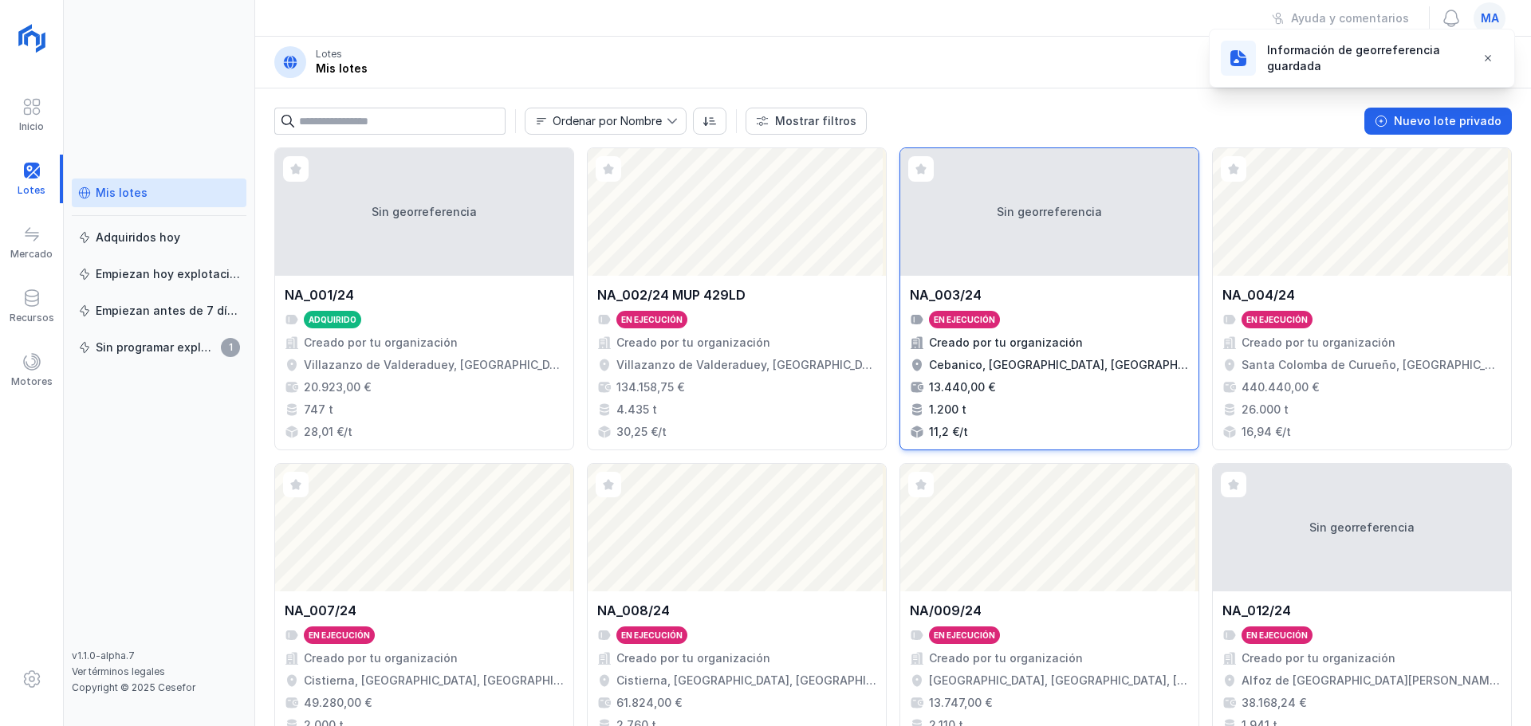
click at [1099, 256] on div "Sin georreferencia" at bounding box center [1049, 212] width 298 height 128
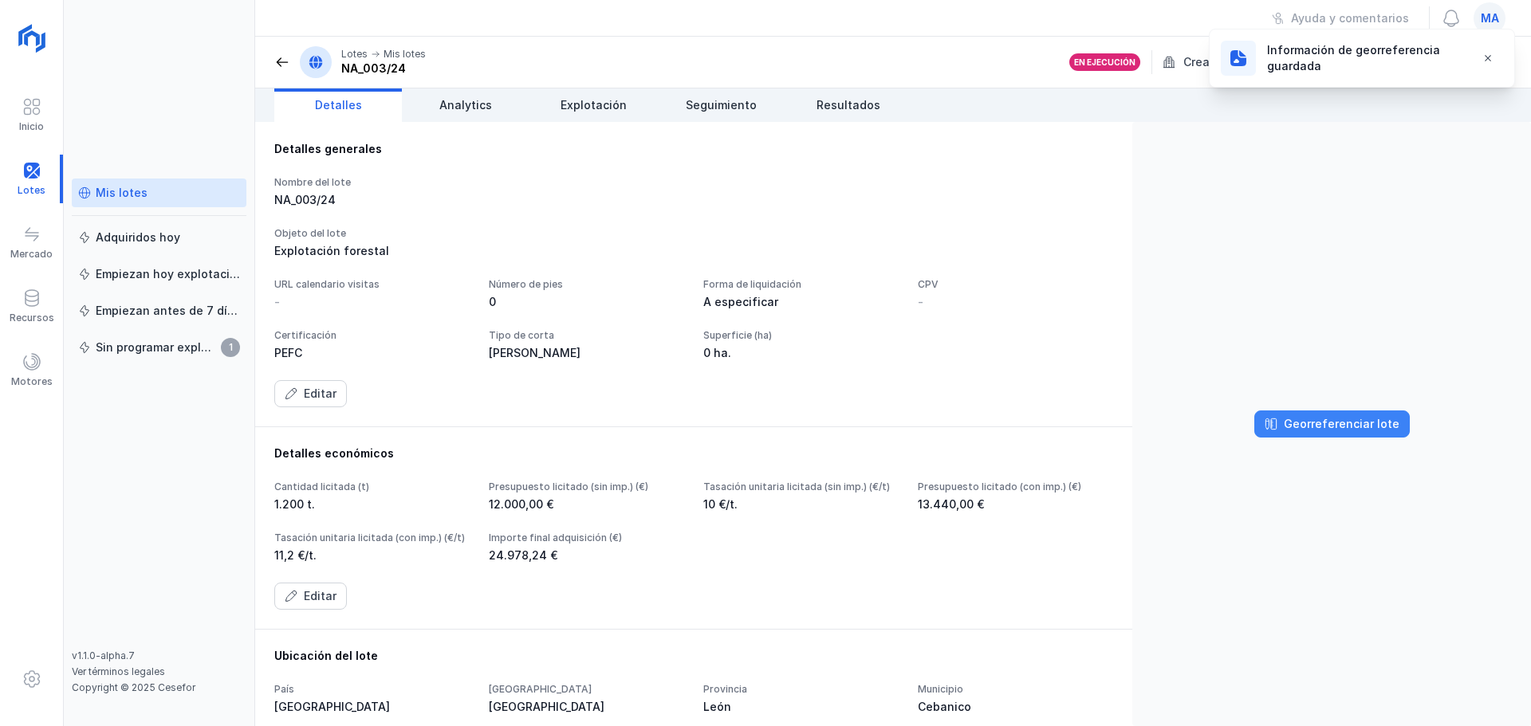
click at [1296, 423] on div "Georreferenciar lote" at bounding box center [1341, 424] width 116 height 16
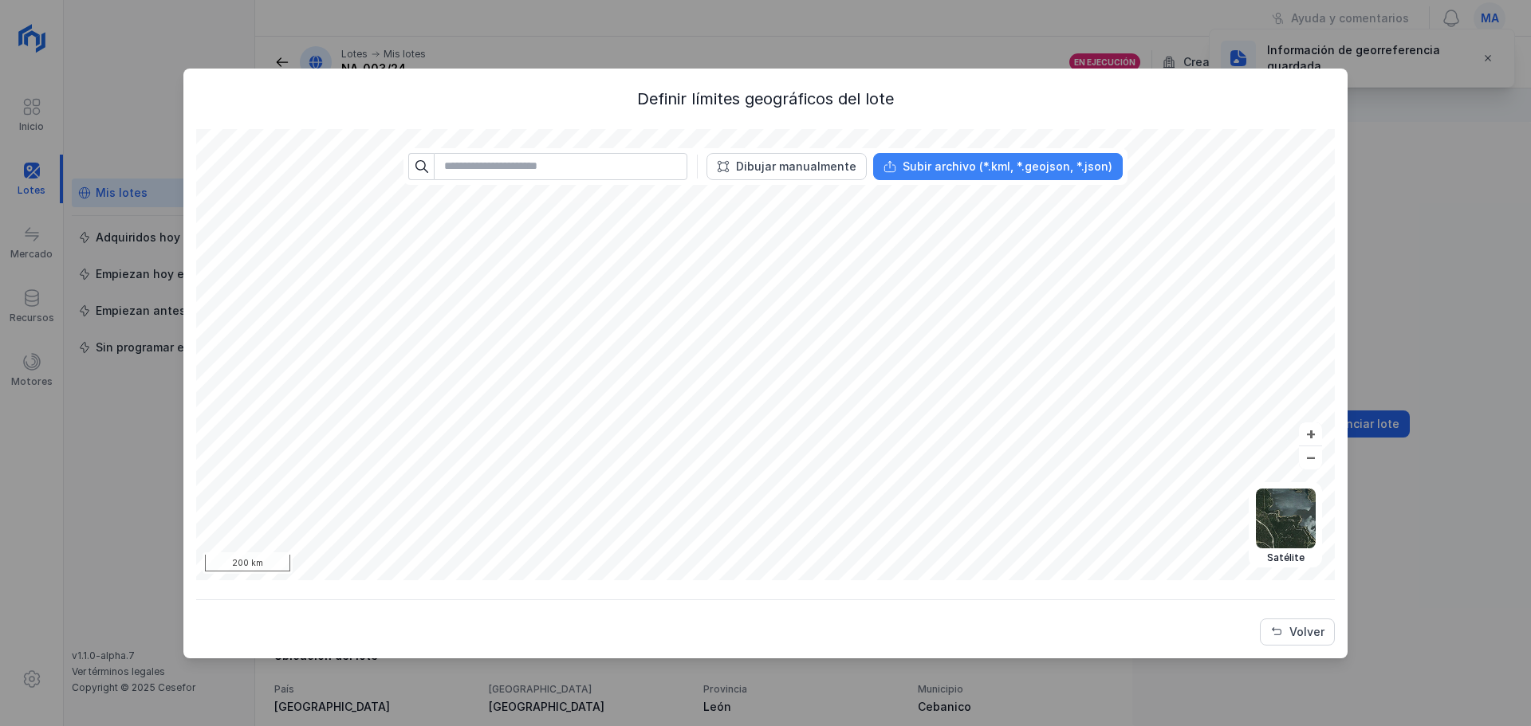
click at [942, 155] on button "Subir archivo (*.kml, *.geojson, *.json)" at bounding box center [998, 166] width 250 height 27
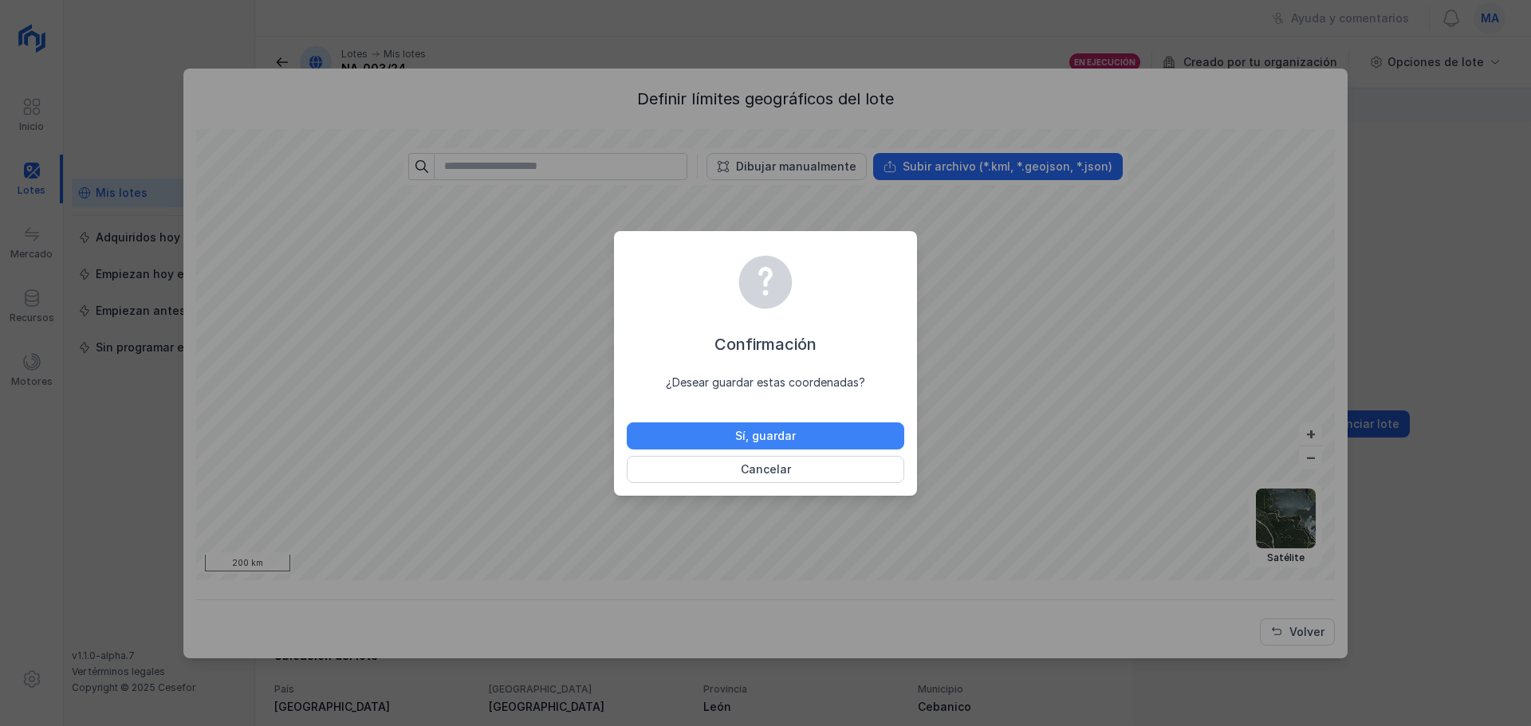
click at [837, 430] on button "Sí, guardar" at bounding box center [765, 436] width 277 height 27
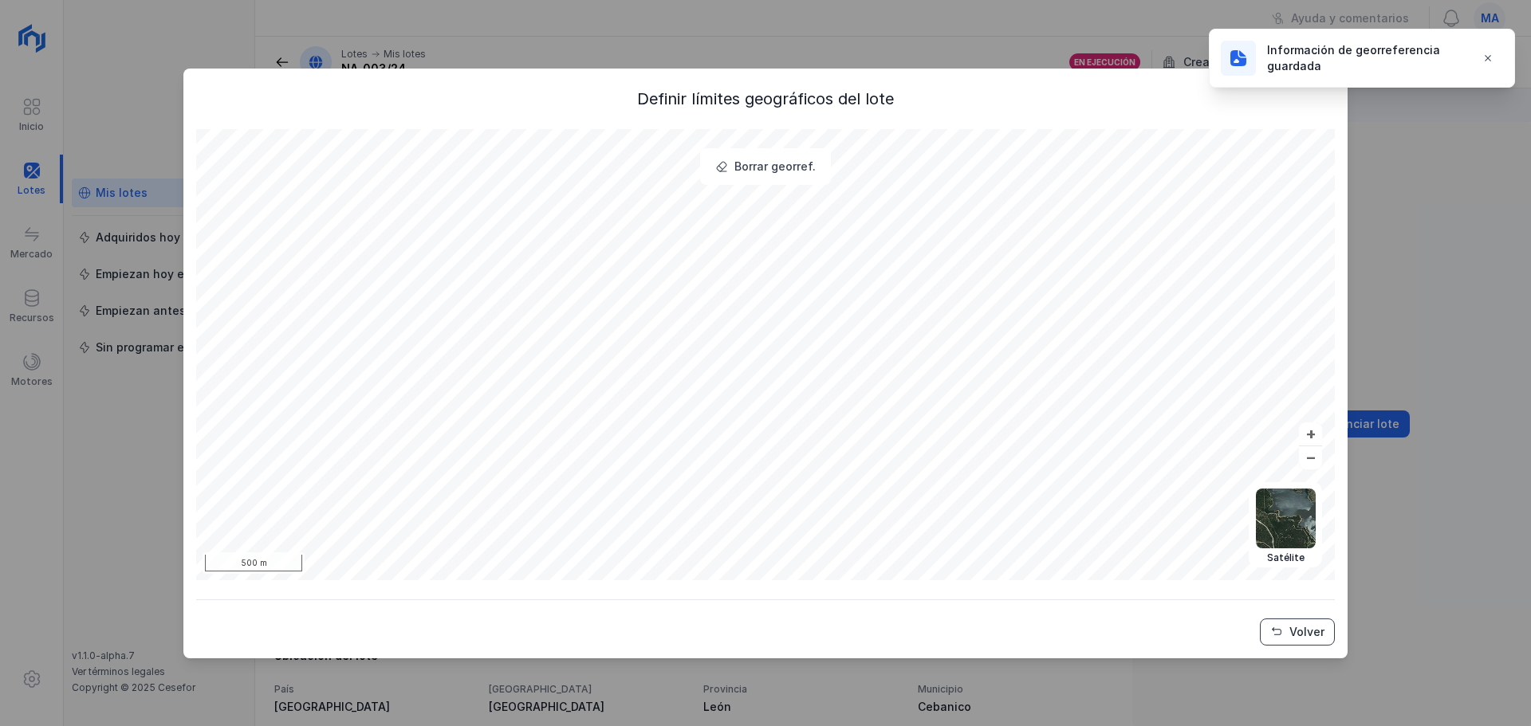
click at [1296, 635] on div "Volver" at bounding box center [1306, 632] width 35 height 16
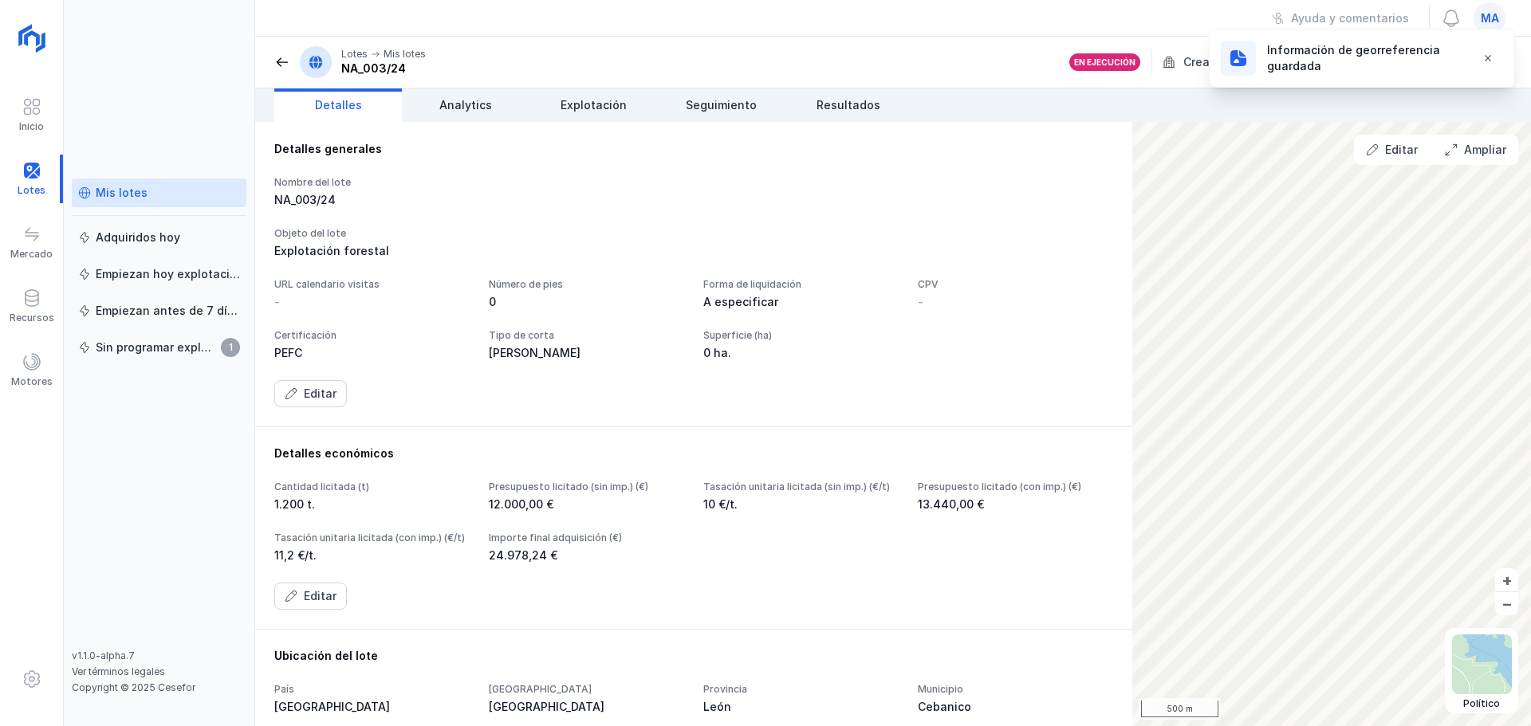
click at [276, 65] on span at bounding box center [282, 62] width 16 height 16
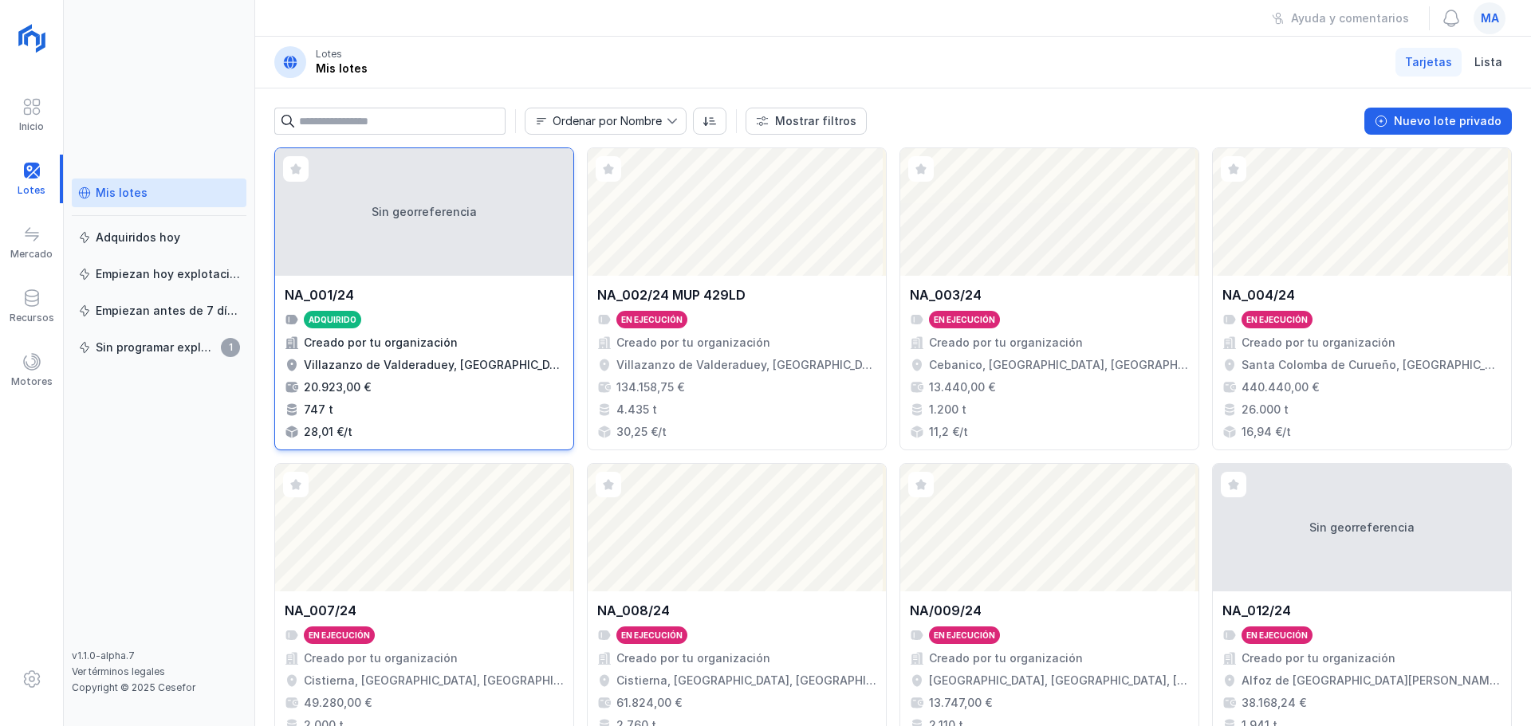
click at [388, 267] on div "Sin georreferencia" at bounding box center [424, 212] width 298 height 128
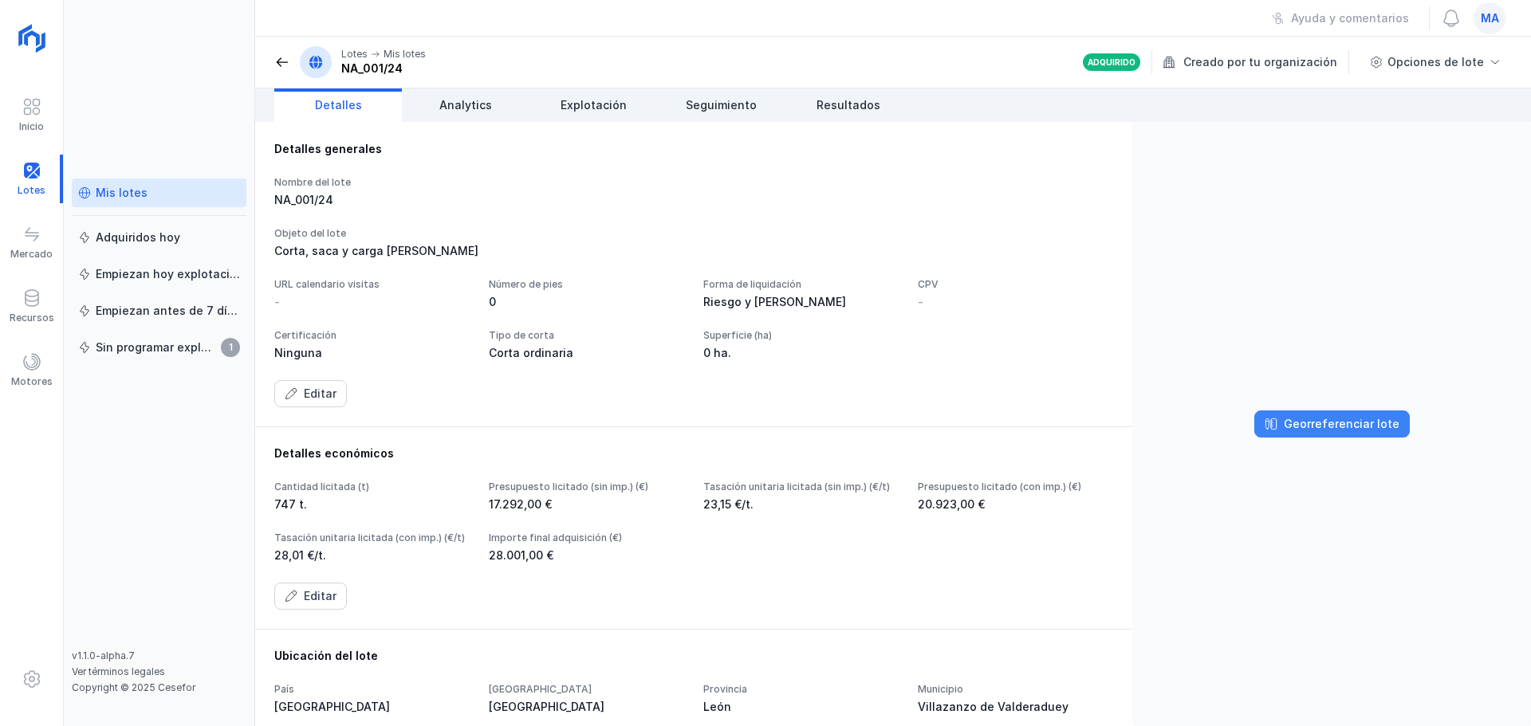
click at [1281, 421] on button "Georreferenciar lote" at bounding box center [1331, 424] width 155 height 27
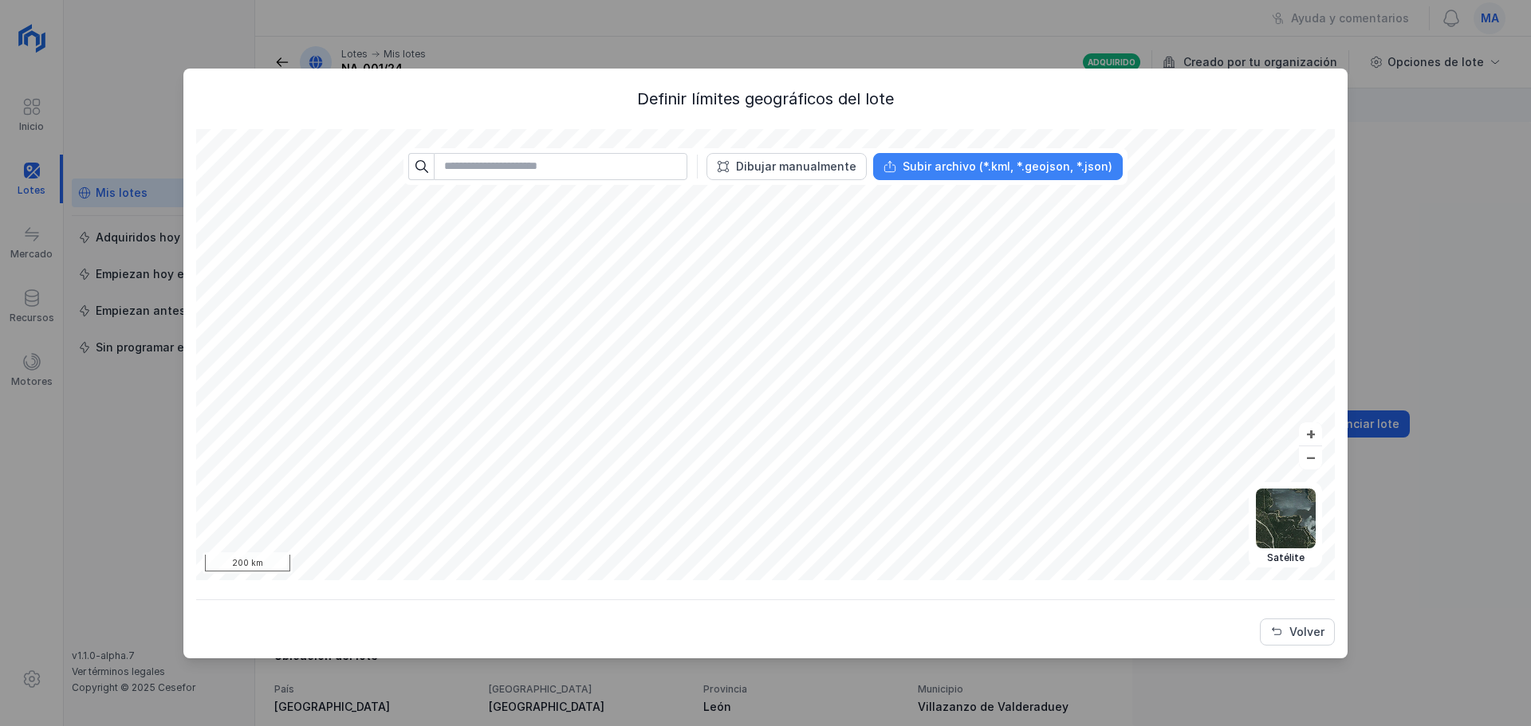
click at [1041, 179] on button "Subir archivo (*.kml, *.geojson, *.json)" at bounding box center [998, 166] width 250 height 27
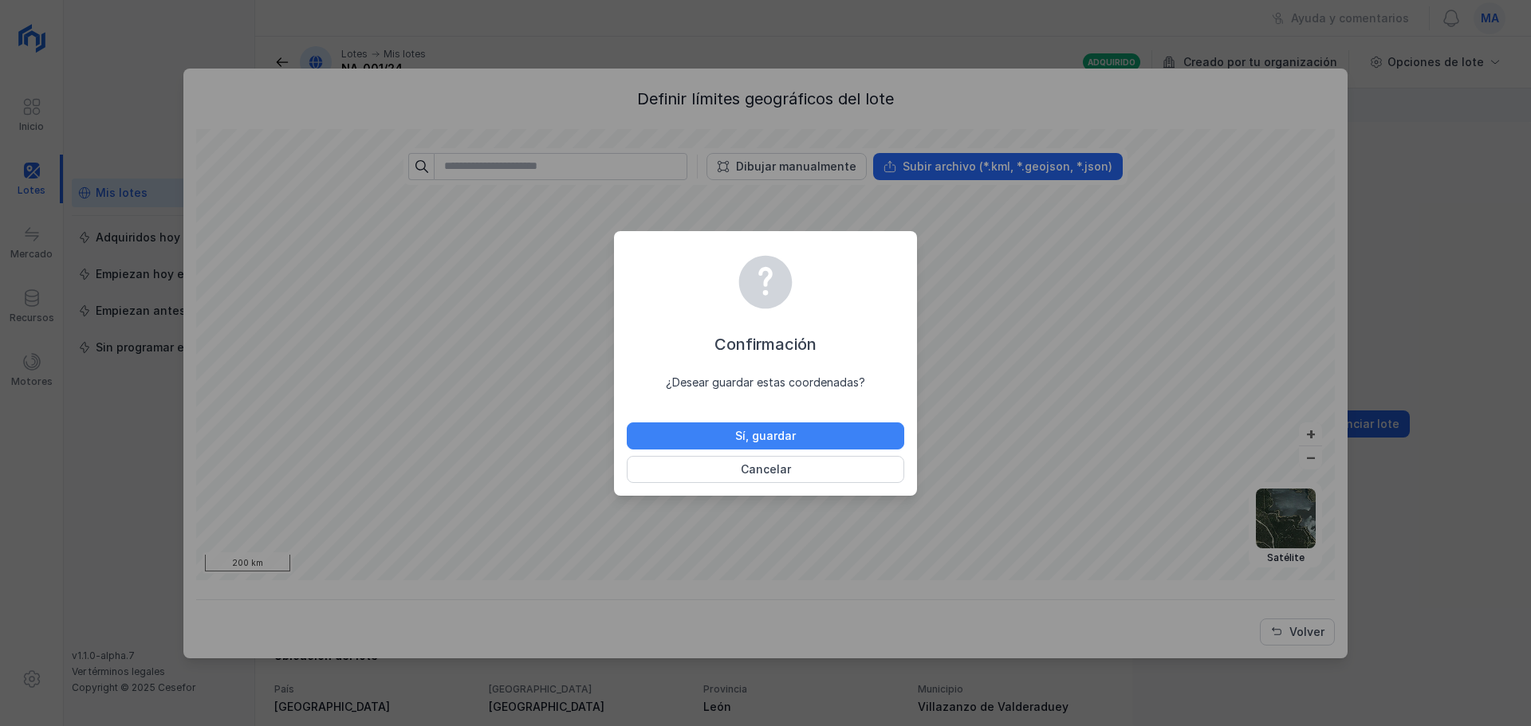
click at [813, 438] on button "Sí, guardar" at bounding box center [765, 436] width 277 height 27
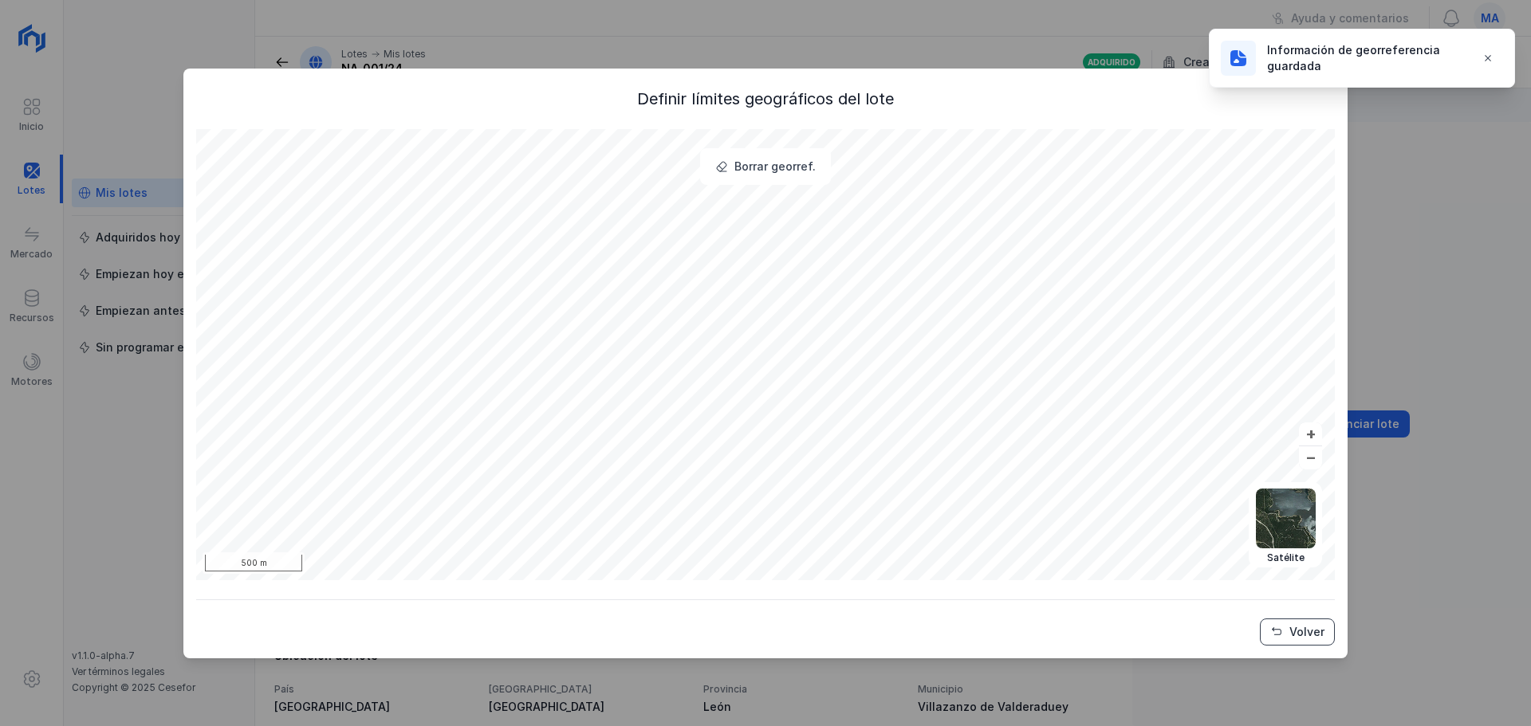
click at [1271, 623] on button "Volver" at bounding box center [1297, 632] width 75 height 27
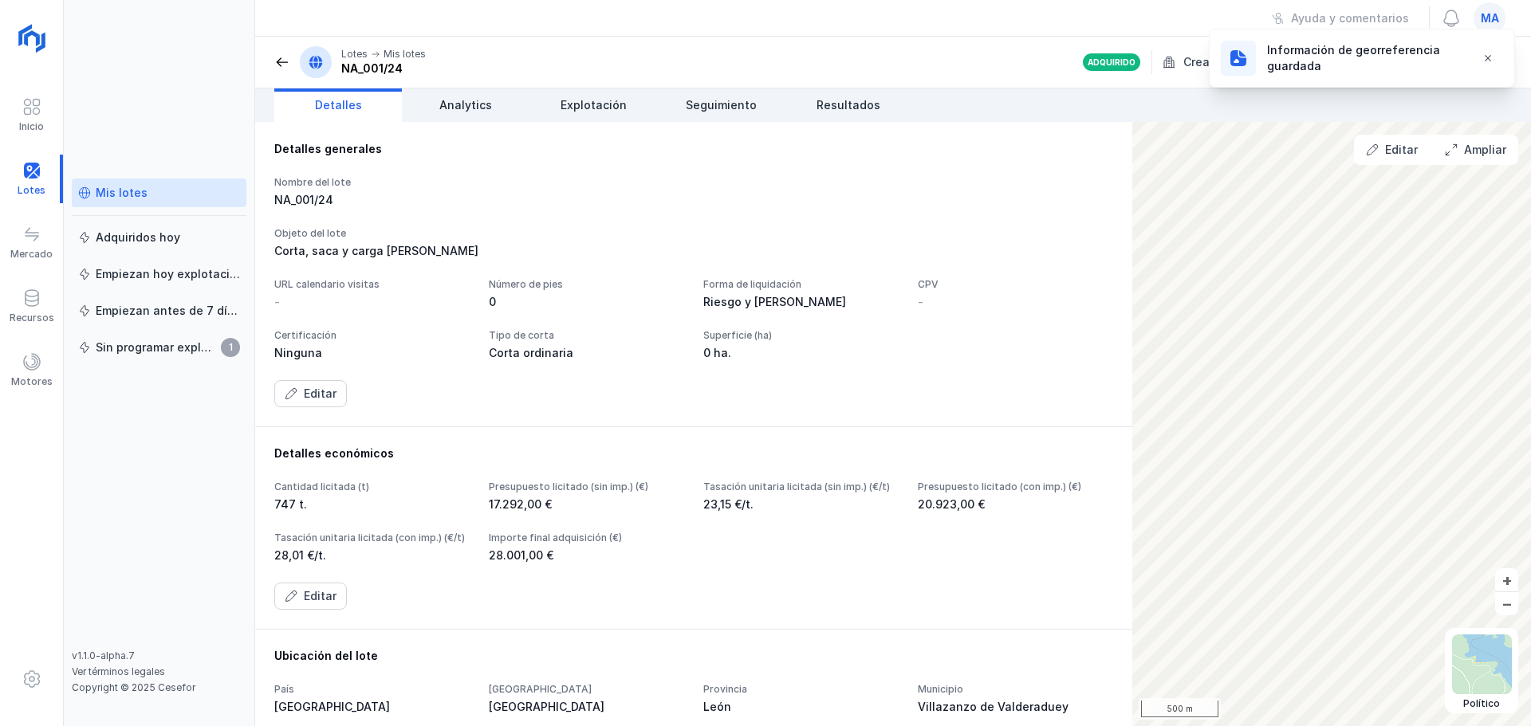
click at [279, 60] on span at bounding box center [282, 62] width 16 height 16
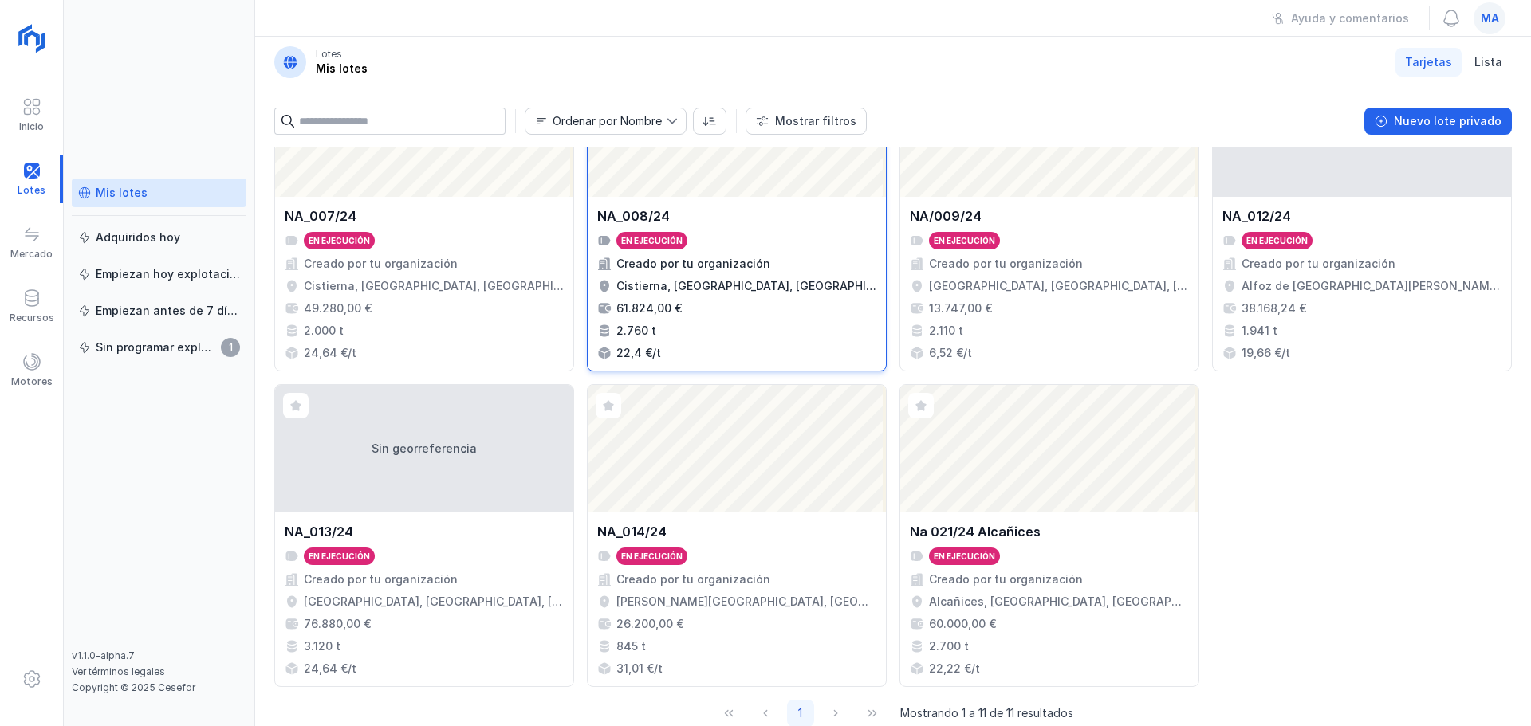
scroll to position [427, 0]
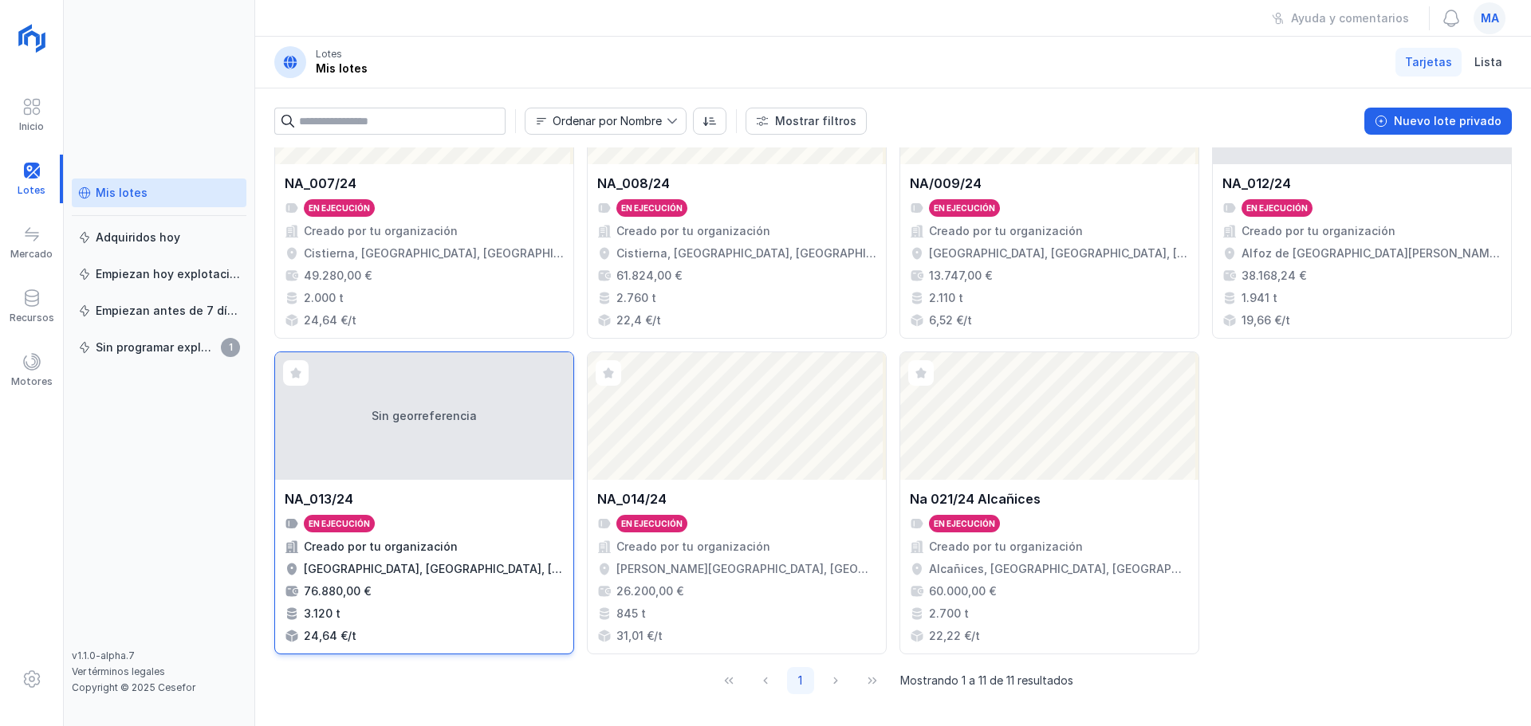
click at [502, 462] on div "Sin georreferencia" at bounding box center [424, 416] width 298 height 128
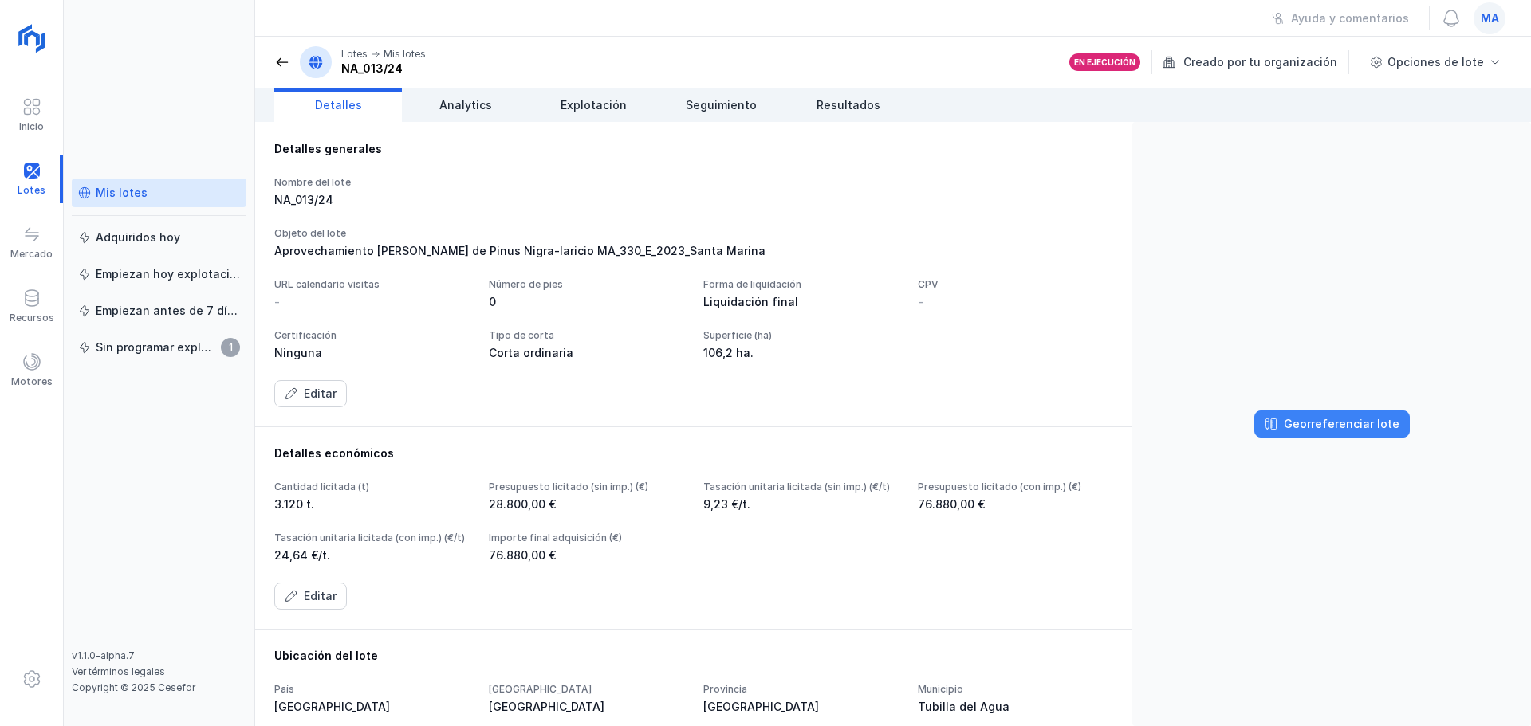
click at [1298, 426] on div "Georreferenciar lote" at bounding box center [1341, 424] width 116 height 16
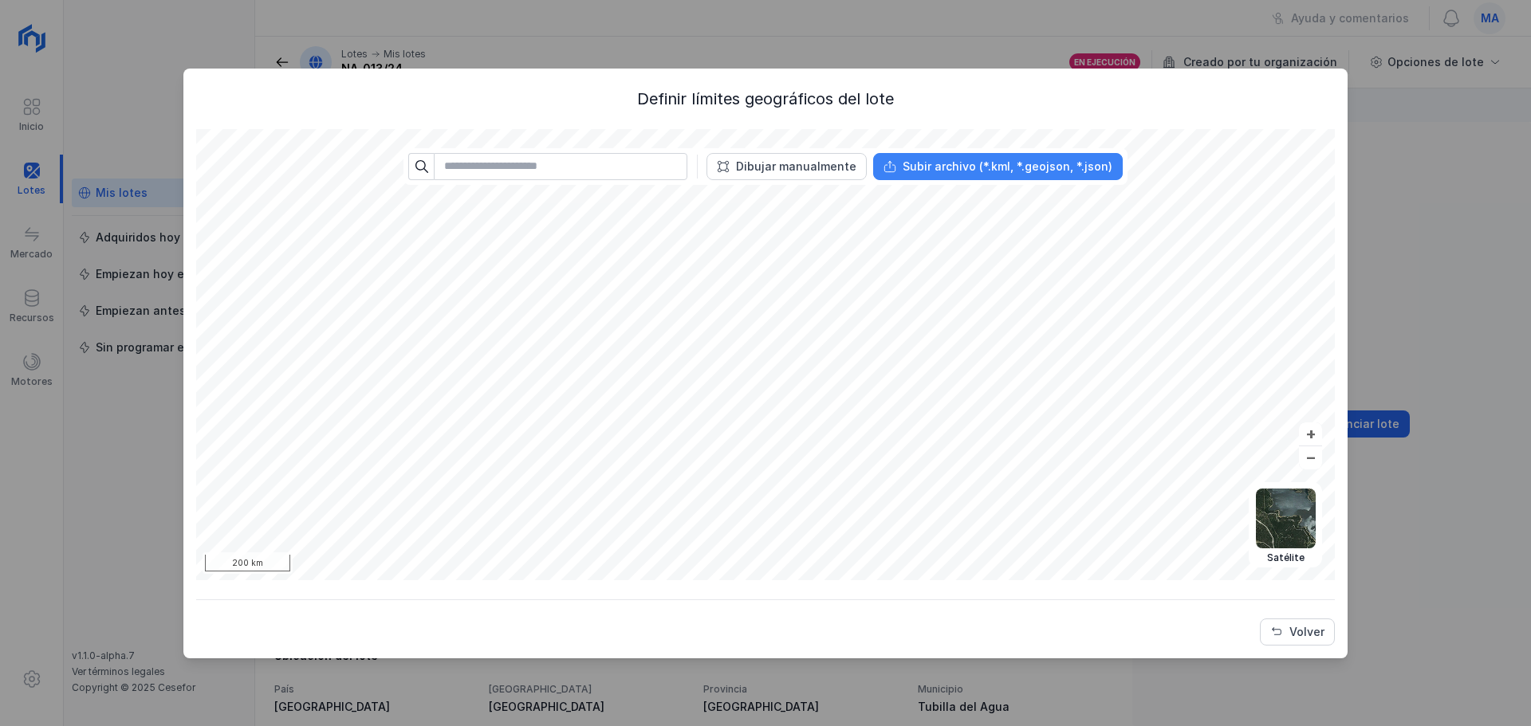
click at [994, 159] on div "Subir archivo (*.kml, *.geojson, *.json)" at bounding box center [1007, 167] width 210 height 16
click at [1298, 631] on div "Volver" at bounding box center [1306, 632] width 35 height 16
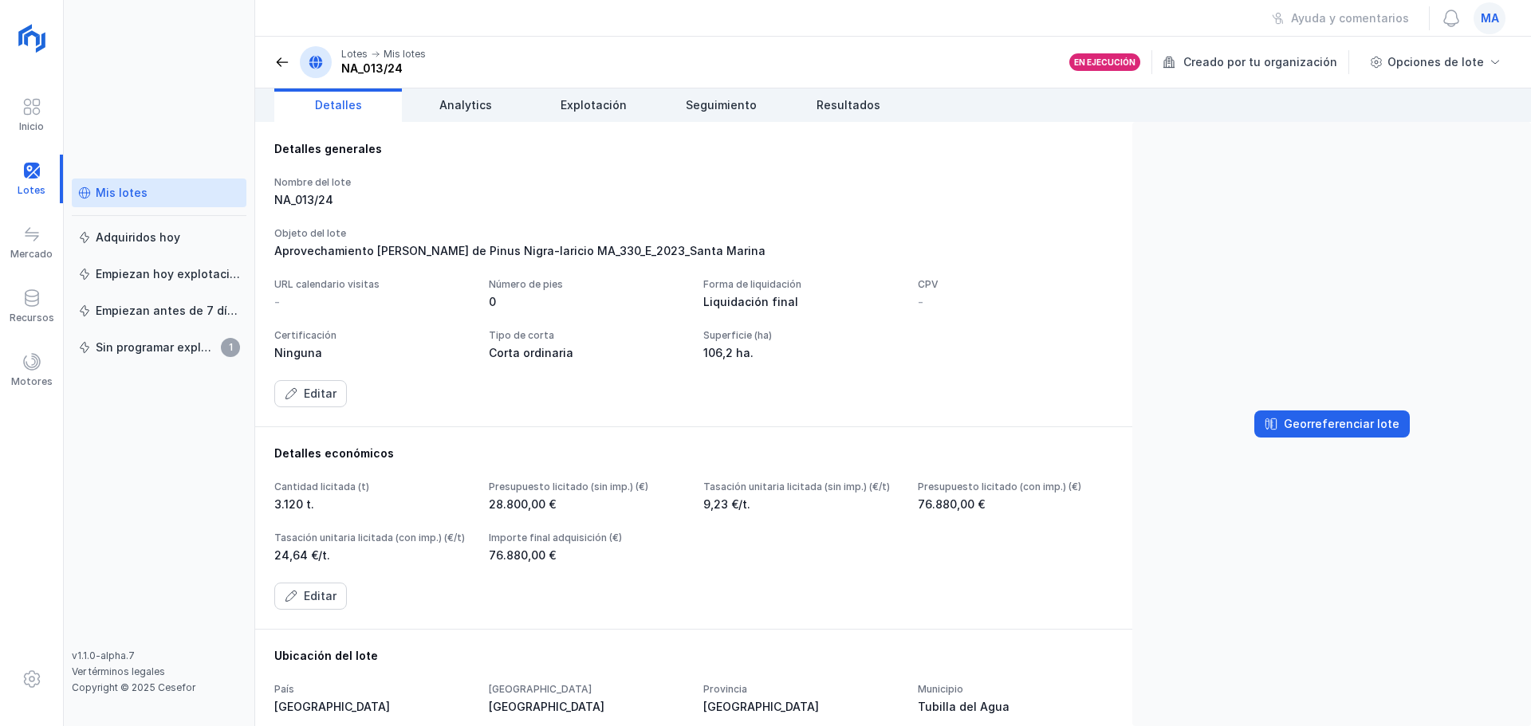
click at [1278, 643] on div "Georreferenciar lote" at bounding box center [1331, 424] width 399 height 604
click at [46, 115] on div "Inicio" at bounding box center [31, 115] width 63 height 49
